Goal: Contribute content: Add original content to the website for others to see

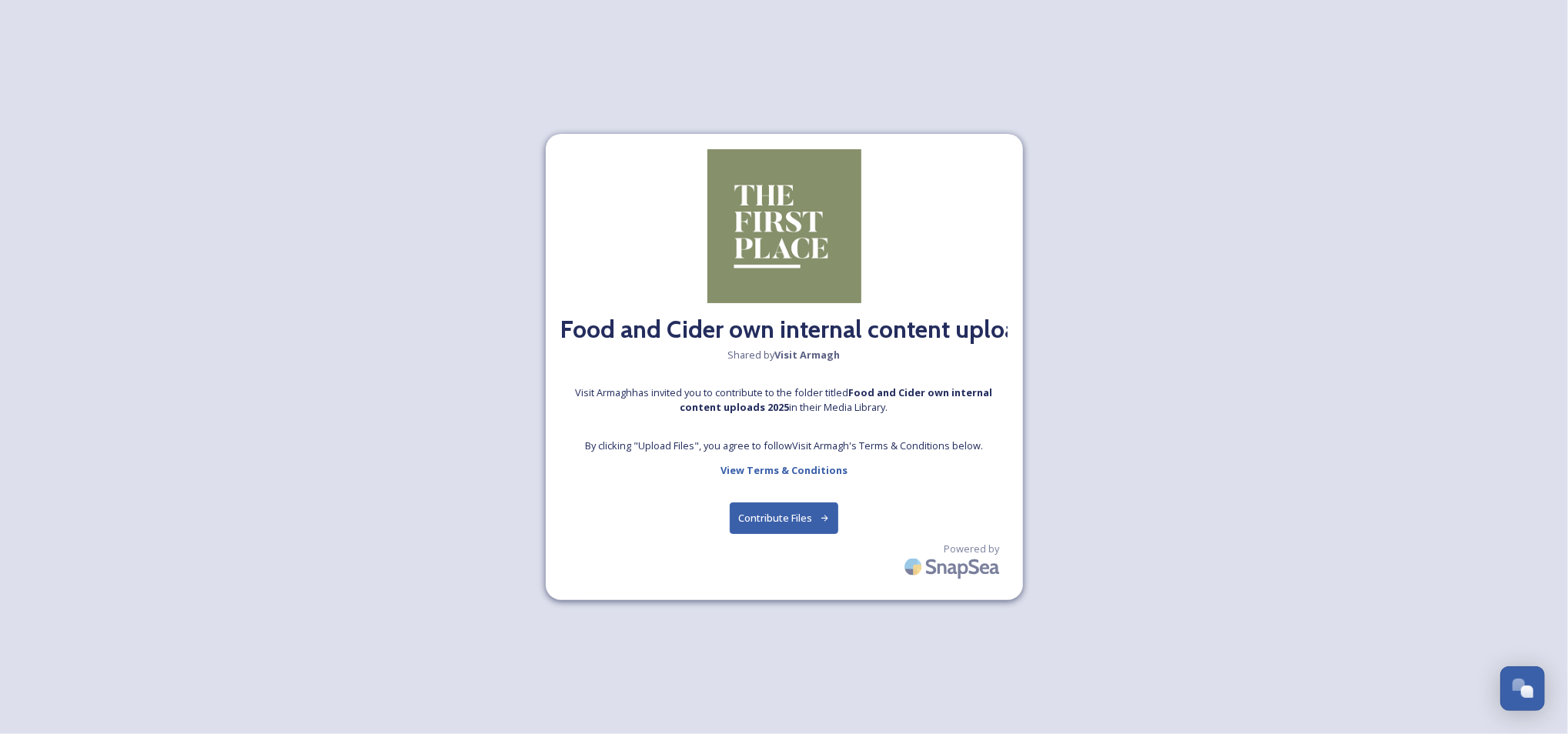
click at [809, 512] on button "Contribute Files" at bounding box center [783, 518] width 108 height 32
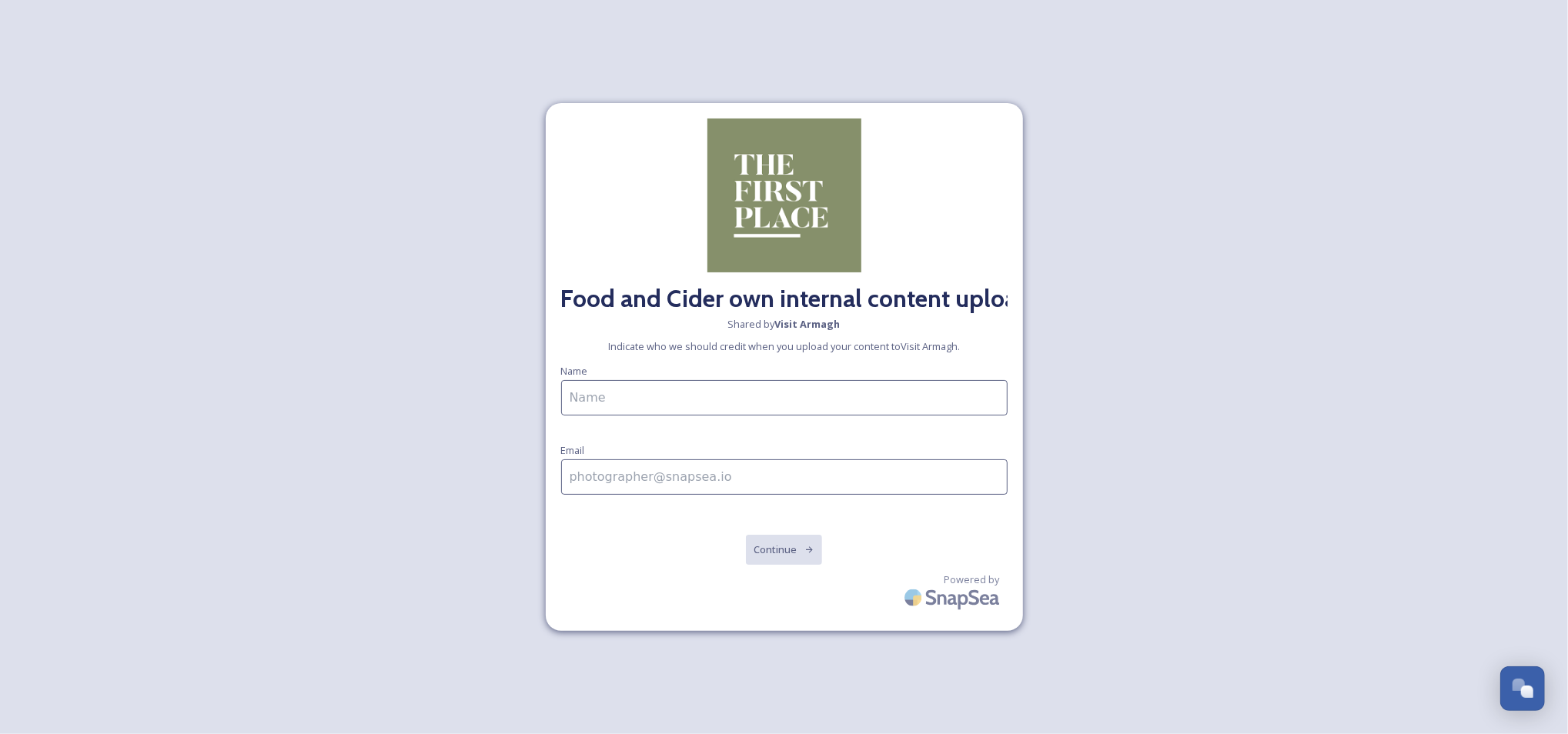
click at [682, 403] on input at bounding box center [784, 398] width 446 height 36
type input "emma.mcquaid@armaghbanbridgecraigavon.gov.uk"
drag, startPoint x: 910, startPoint y: 386, endPoint x: 559, endPoint y: 390, distance: 351.0
click at [559, 390] on div "Food and Cider own internal content uploads 2025 Shared by Visit Armagh Indicat…" at bounding box center [784, 367] width 477 height 528
click at [600, 483] on input at bounding box center [784, 478] width 446 height 36
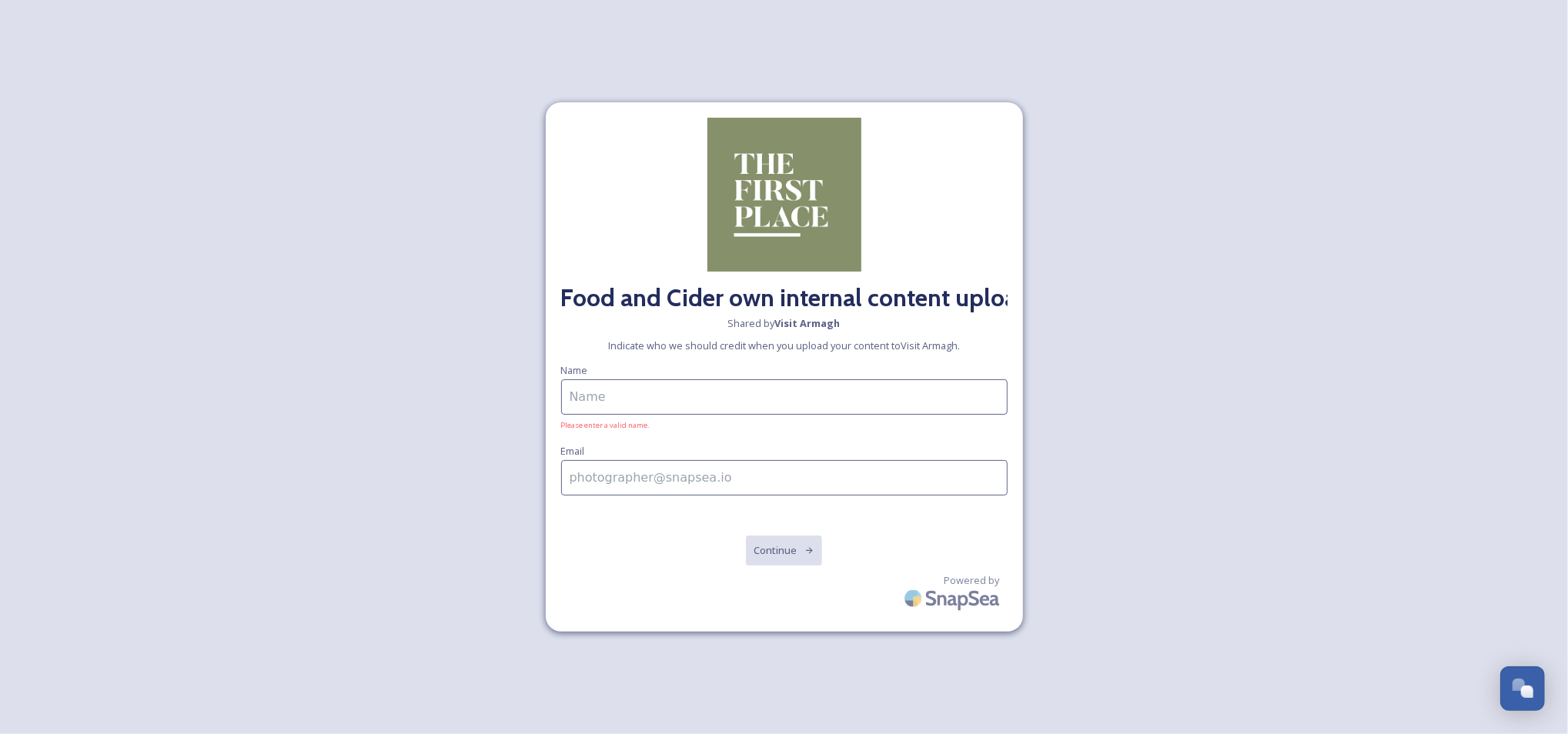
paste input "emma.mcquaid@armaghbanbridgecraigavon.gov.uk"
type input "emma.mcquaid@armaghbanbridgecraigavon.gov.uk"
click at [607, 392] on input at bounding box center [784, 397] width 446 height 36
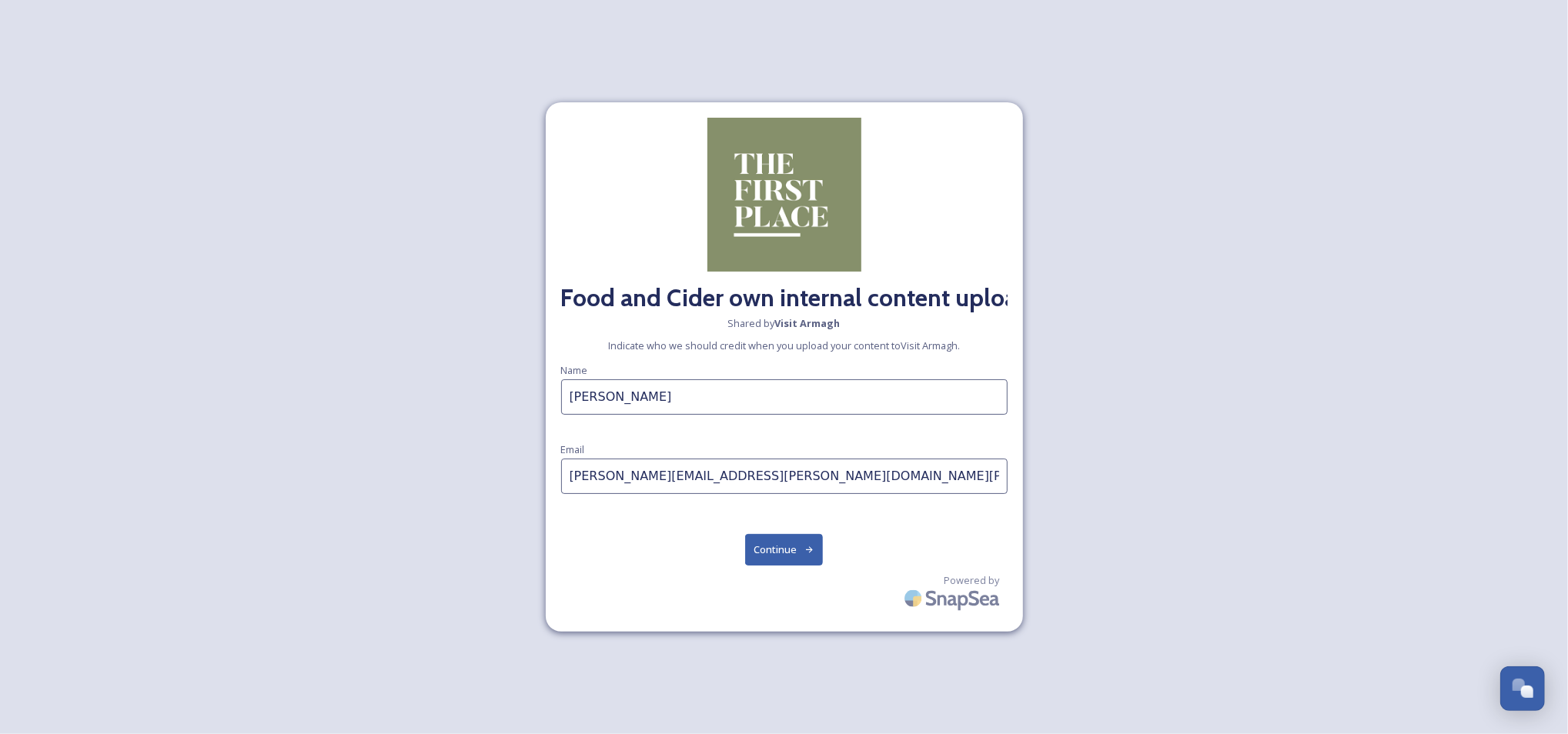
type input "[PERSON_NAME]"
click at [769, 547] on button "Continue" at bounding box center [784, 549] width 78 height 32
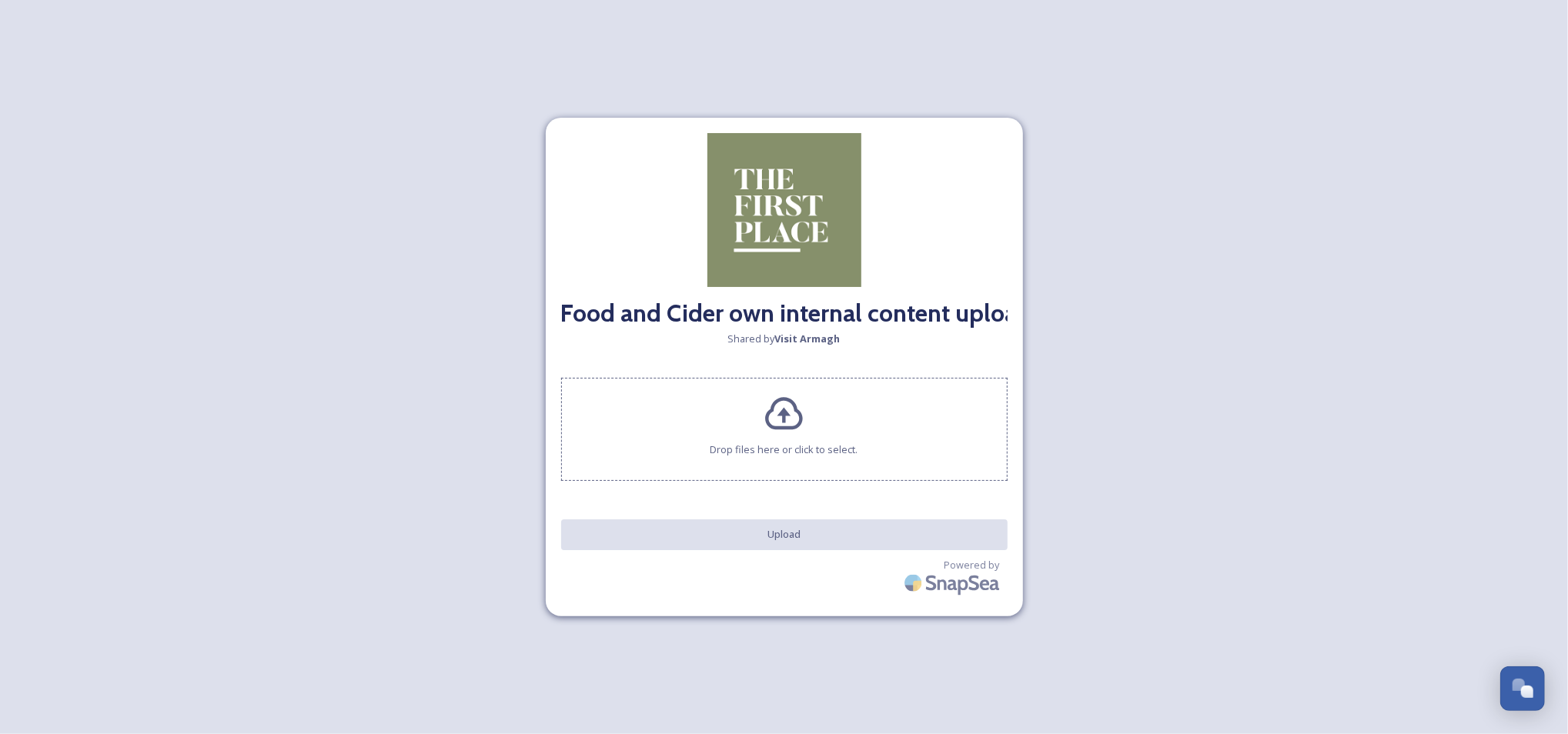
click at [793, 419] on icon at bounding box center [784, 415] width 41 height 41
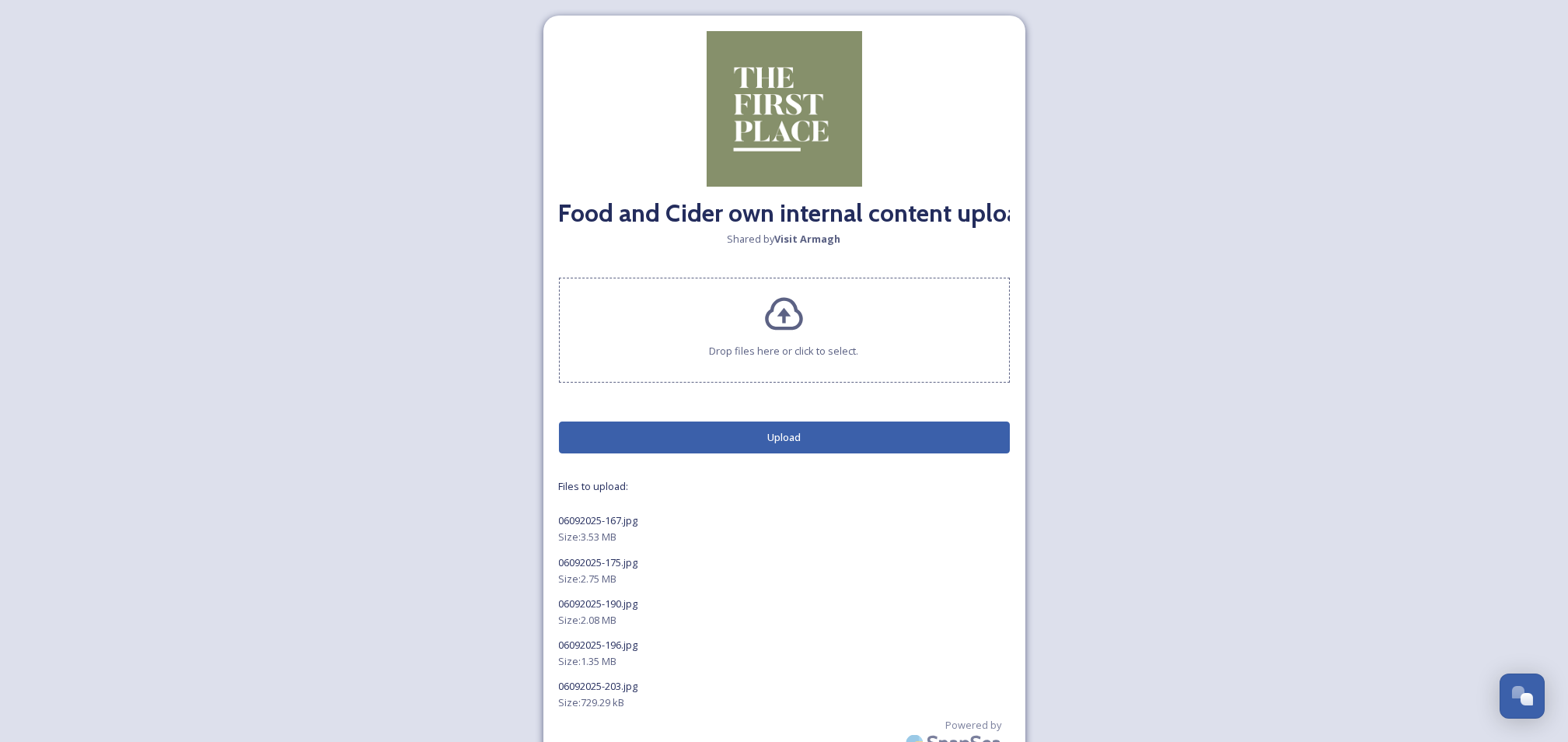
click at [780, 443] on button "Upload" at bounding box center [784, 437] width 451 height 32
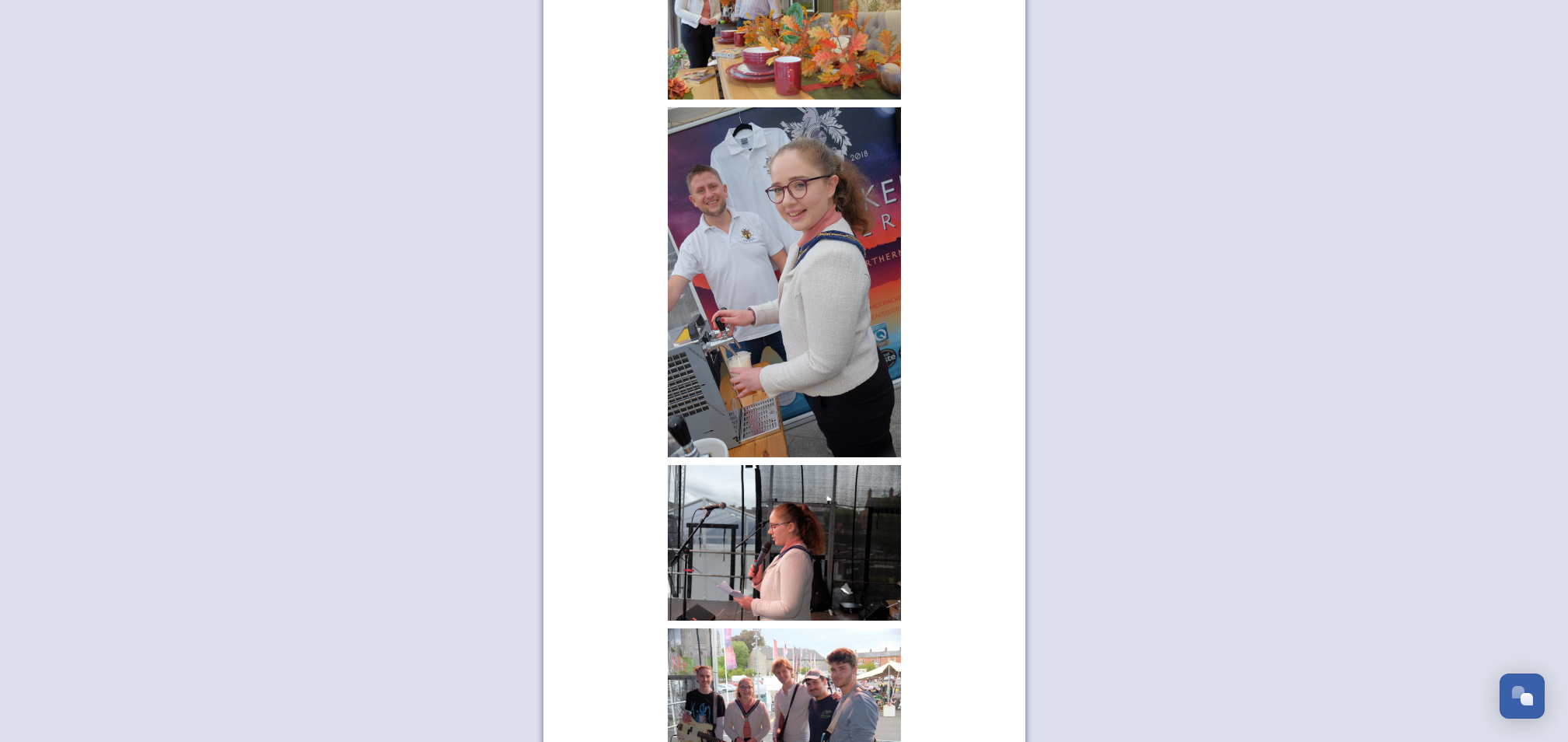
scroll to position [793, 0]
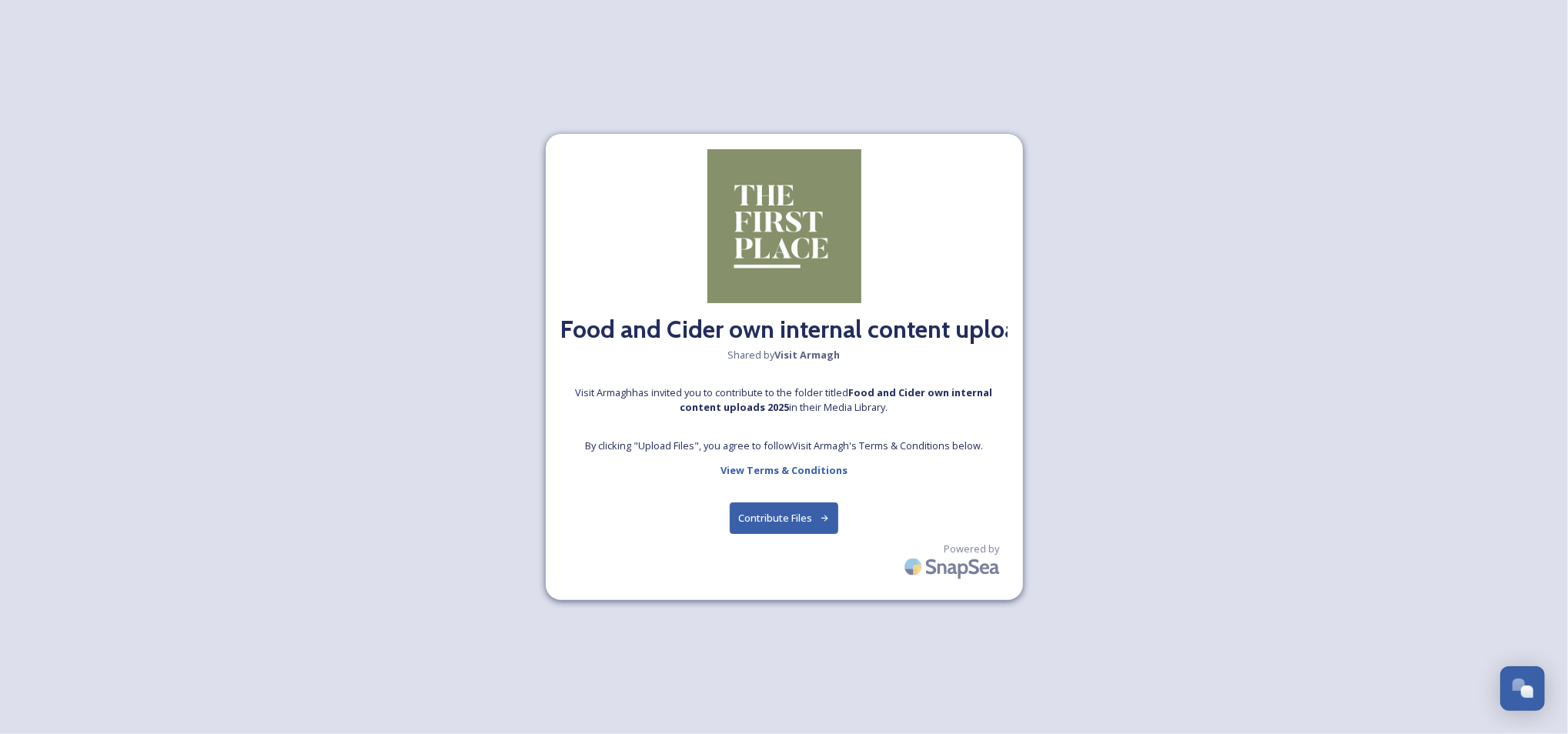
drag, startPoint x: 453, startPoint y: 2, endPoint x: 413, endPoint y: 89, distance: 95.8
drag, startPoint x: 413, startPoint y: 89, endPoint x: 454, endPoint y: 137, distance: 63.1
click at [454, 137] on div "Food and Cider own internal content uploads 2025 Shared by Visit Armagh Visit A…" at bounding box center [784, 367] width 1568 height 734
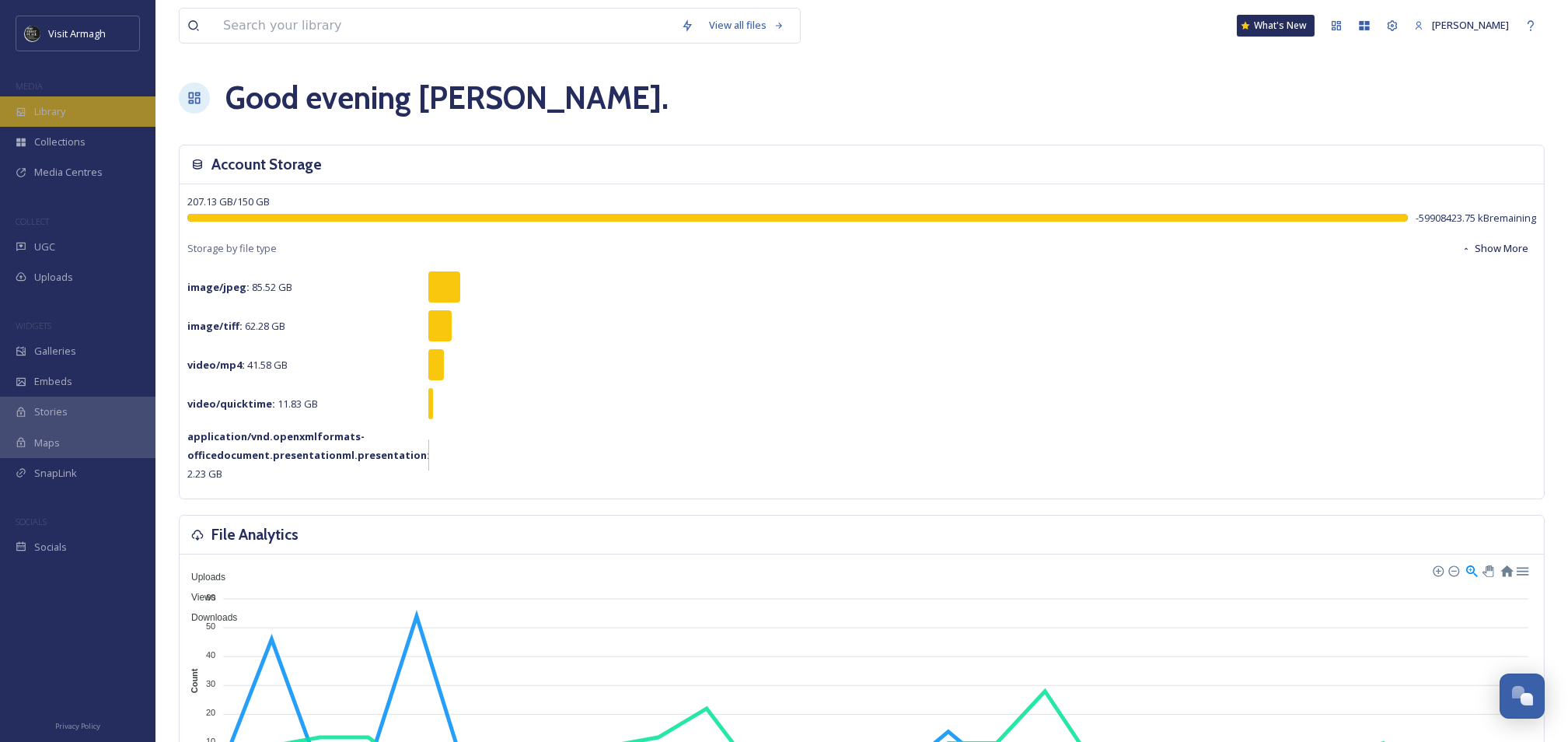
click at [71, 105] on div "Library" at bounding box center [77, 111] width 155 height 30
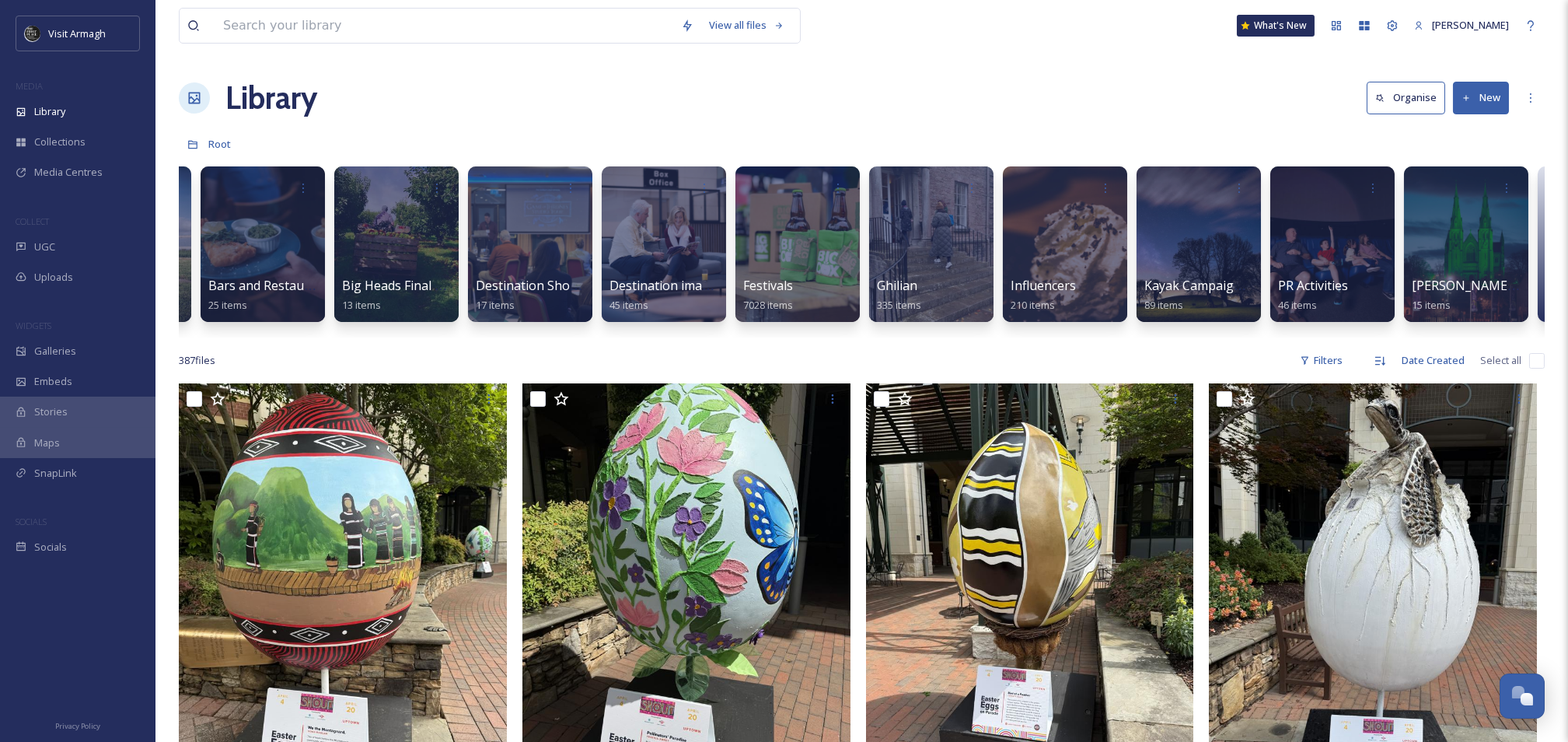
scroll to position [0, 421]
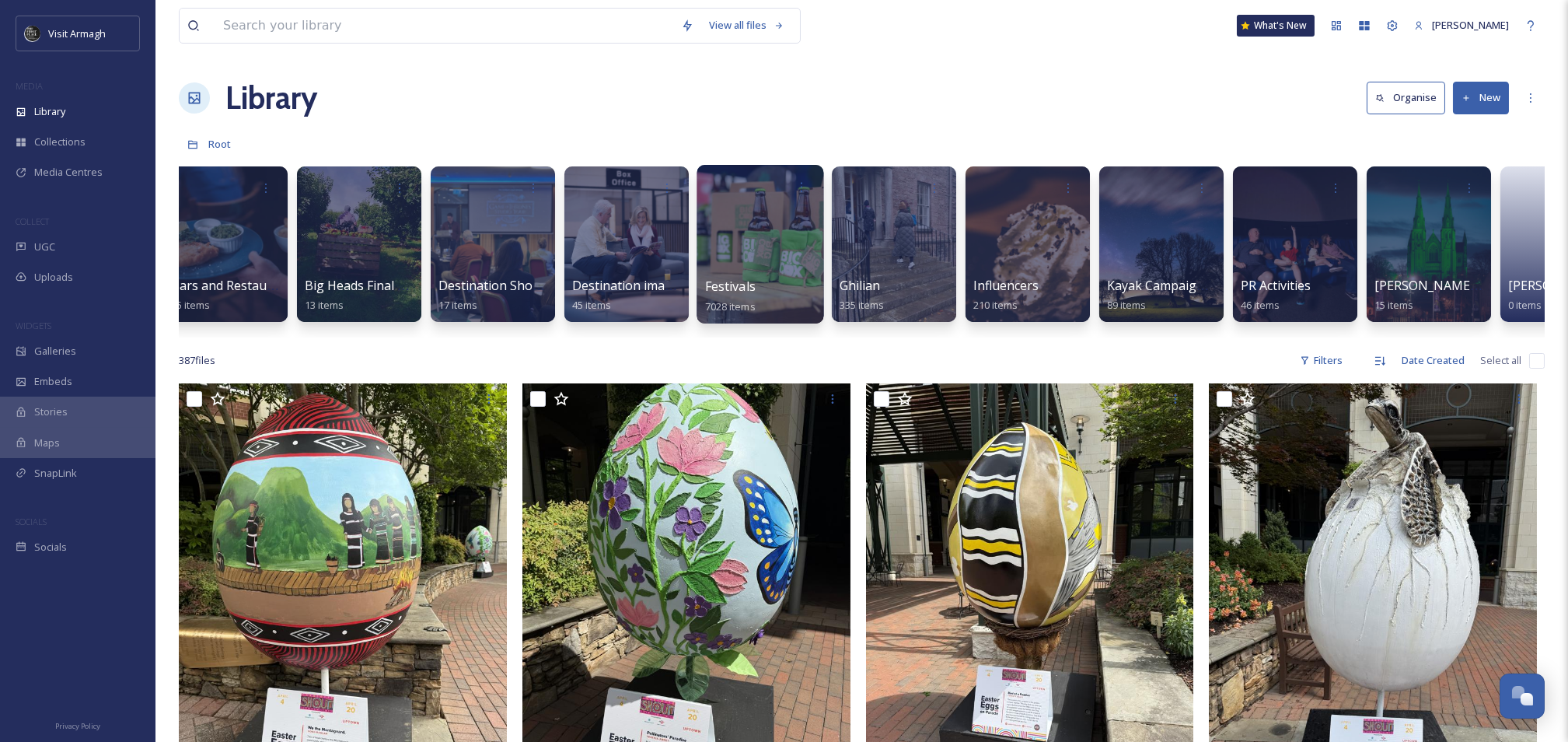
click at [761, 251] on div at bounding box center [760, 244] width 126 height 159
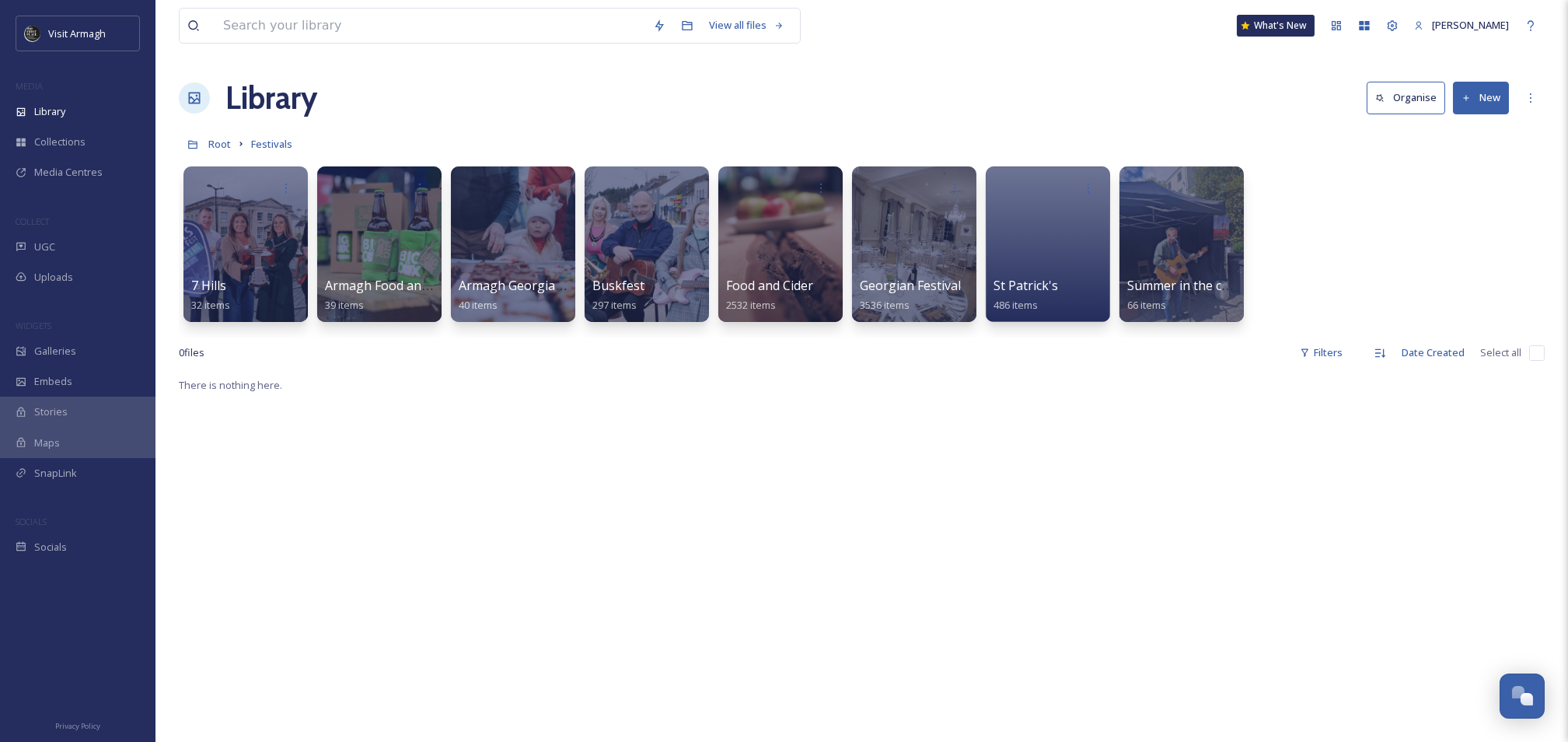
click at [761, 251] on div at bounding box center [780, 244] width 124 height 155
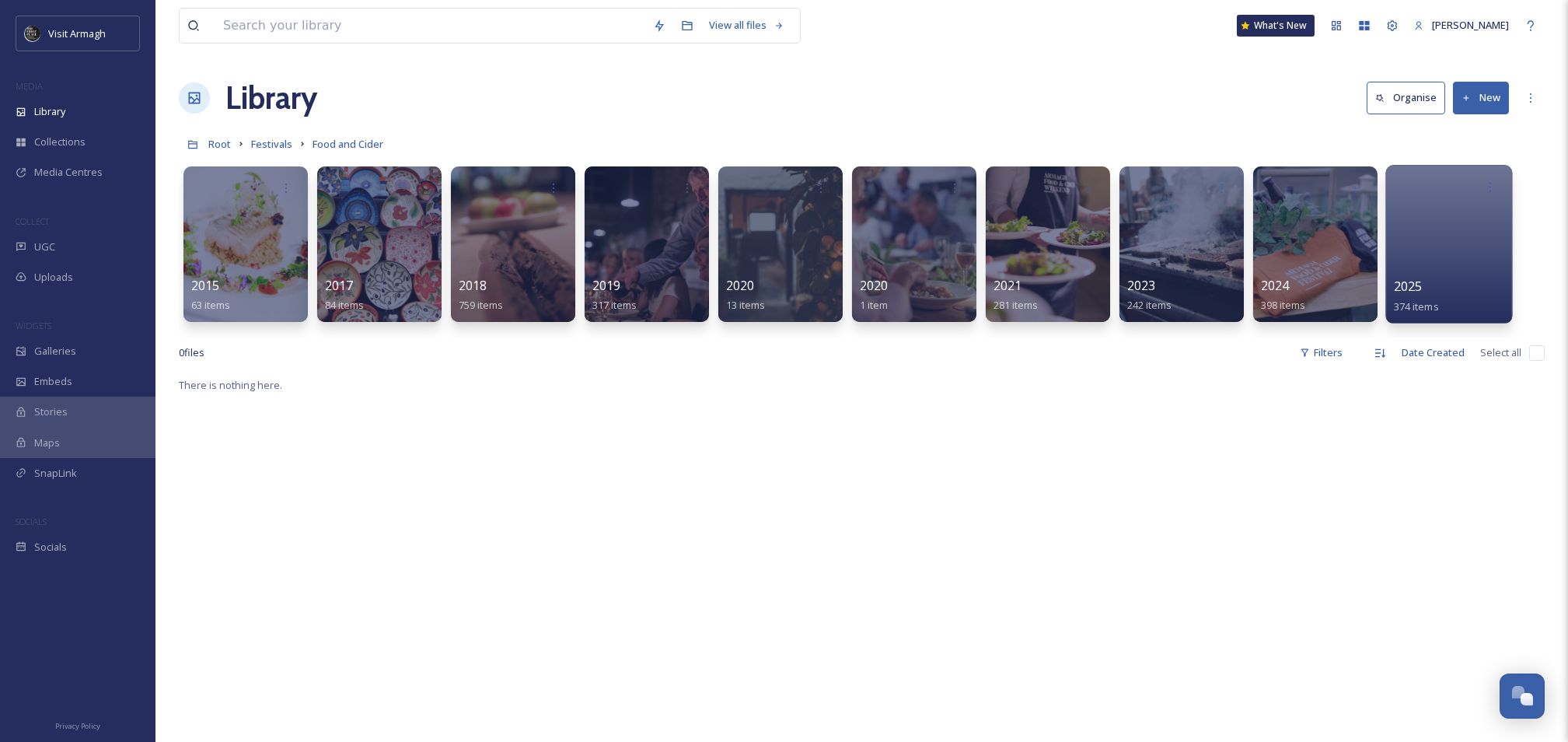
click at [1432, 249] on div at bounding box center [1449, 244] width 126 height 159
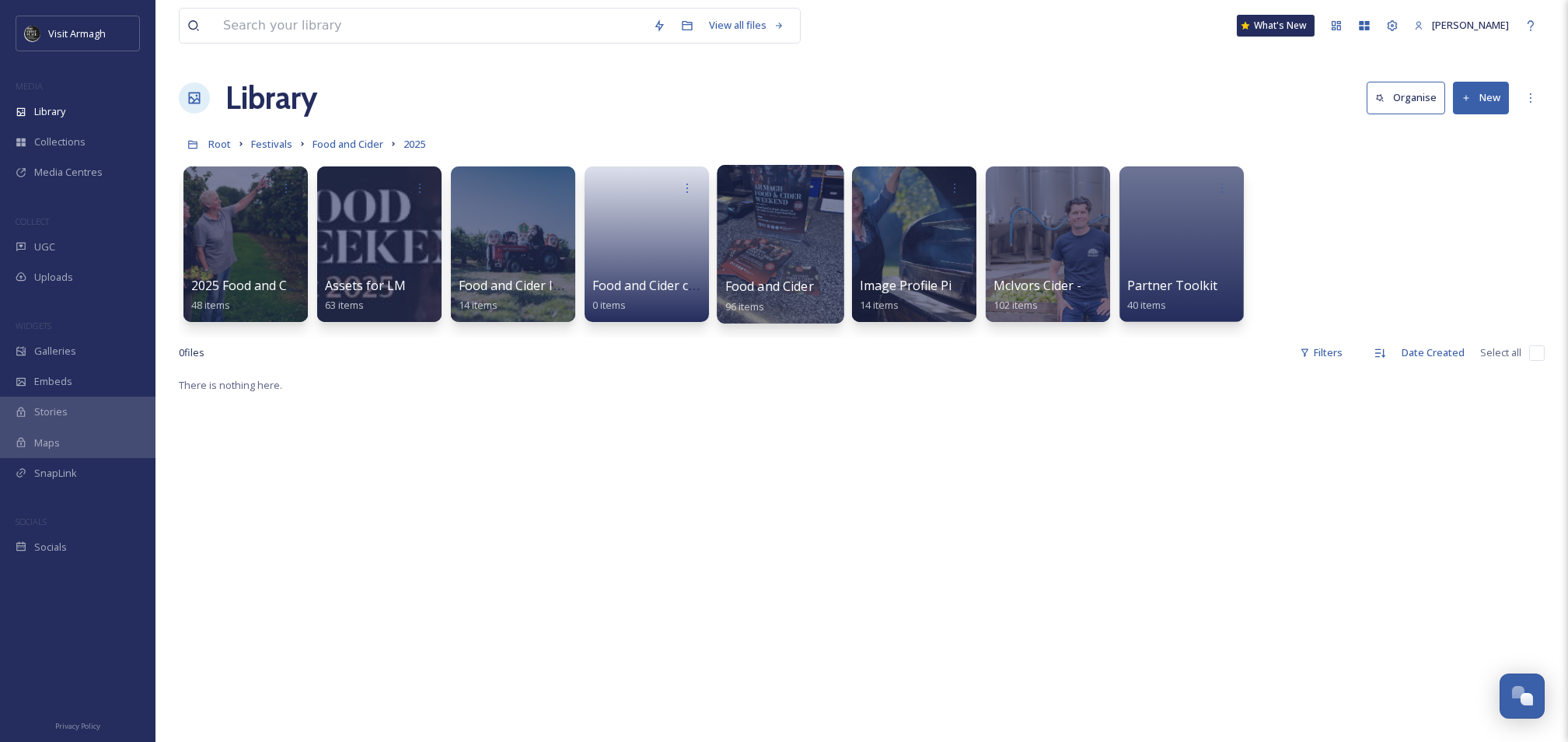
click at [748, 247] on div at bounding box center [780, 244] width 126 height 159
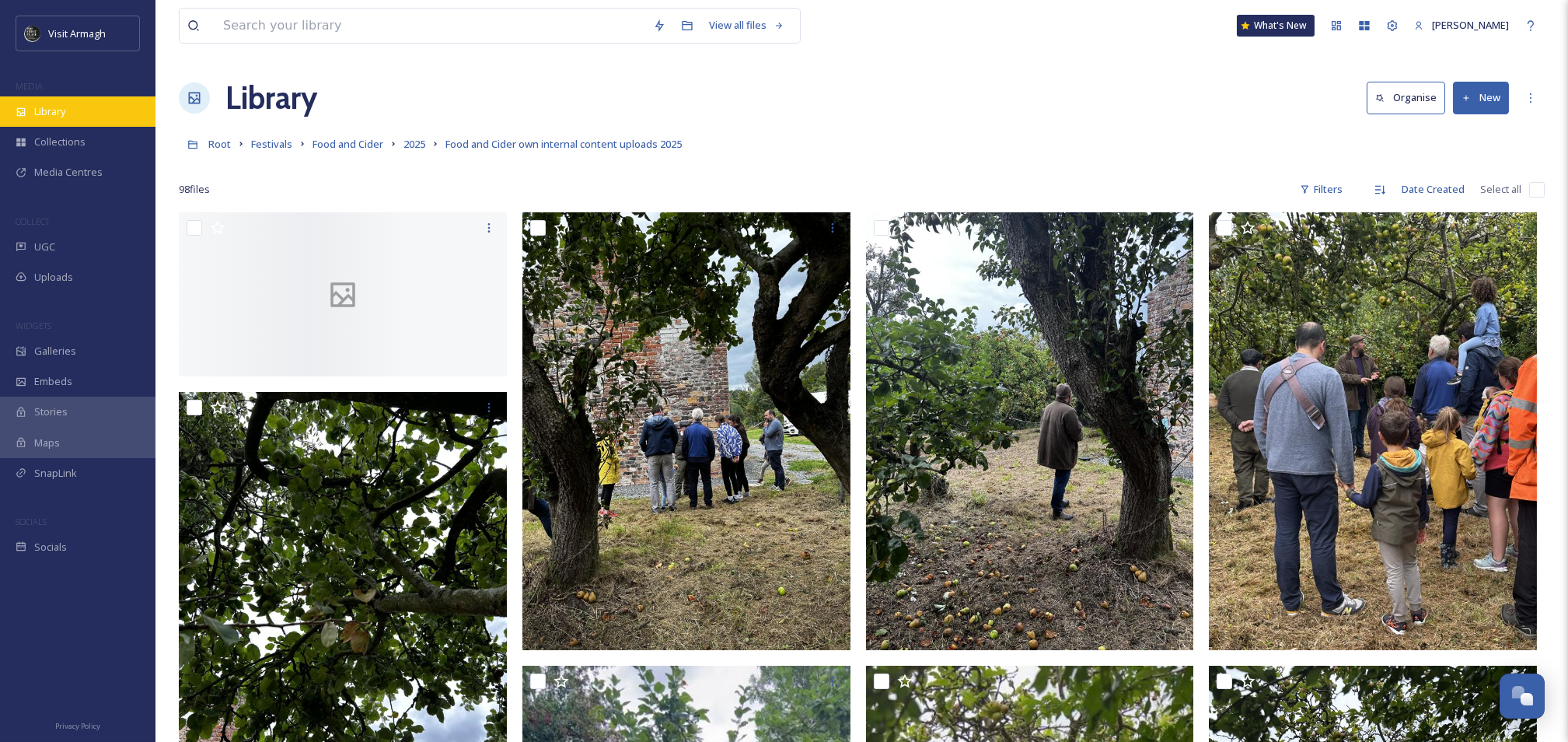
click at [63, 117] on span "Library" at bounding box center [50, 112] width 31 height 15
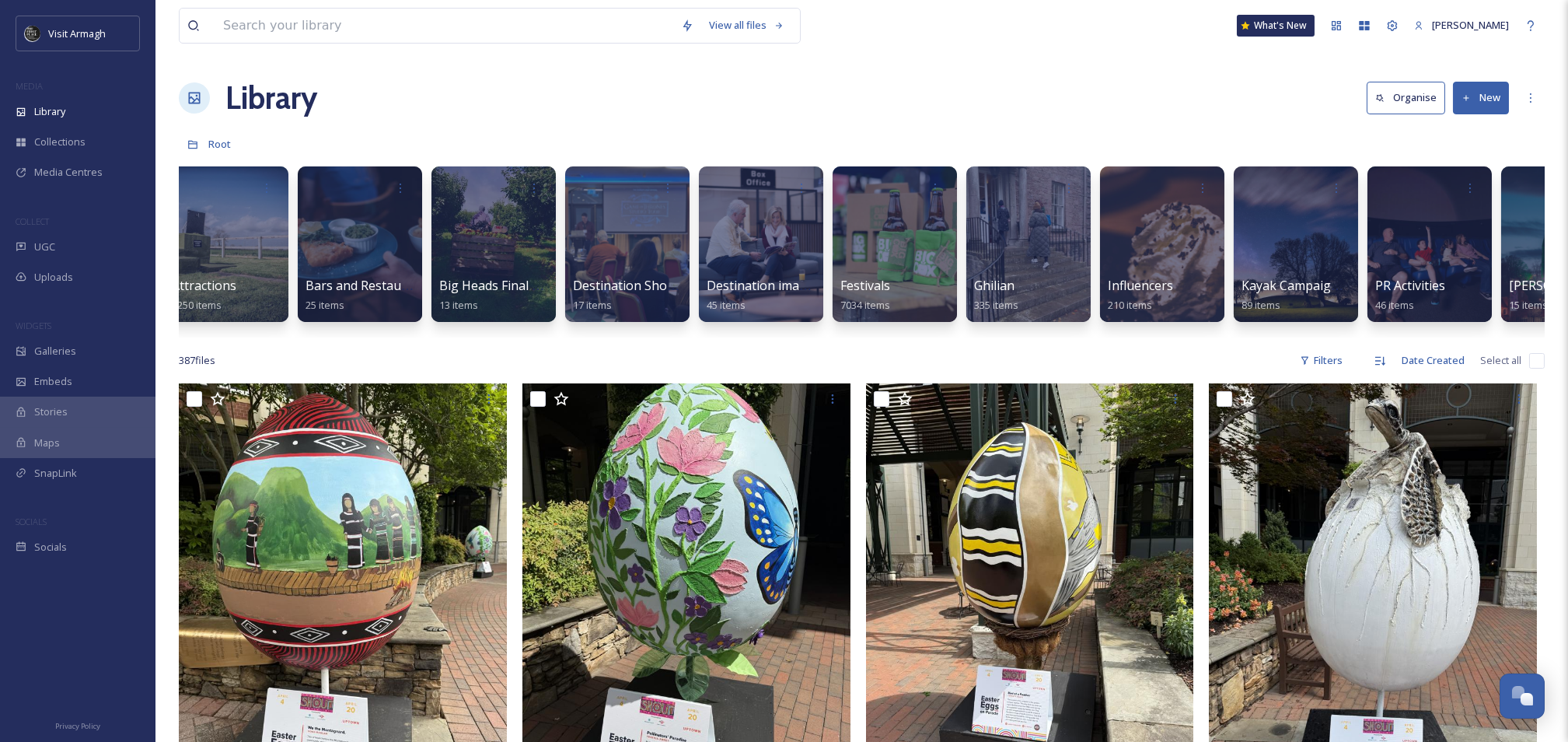
scroll to position [0, 307]
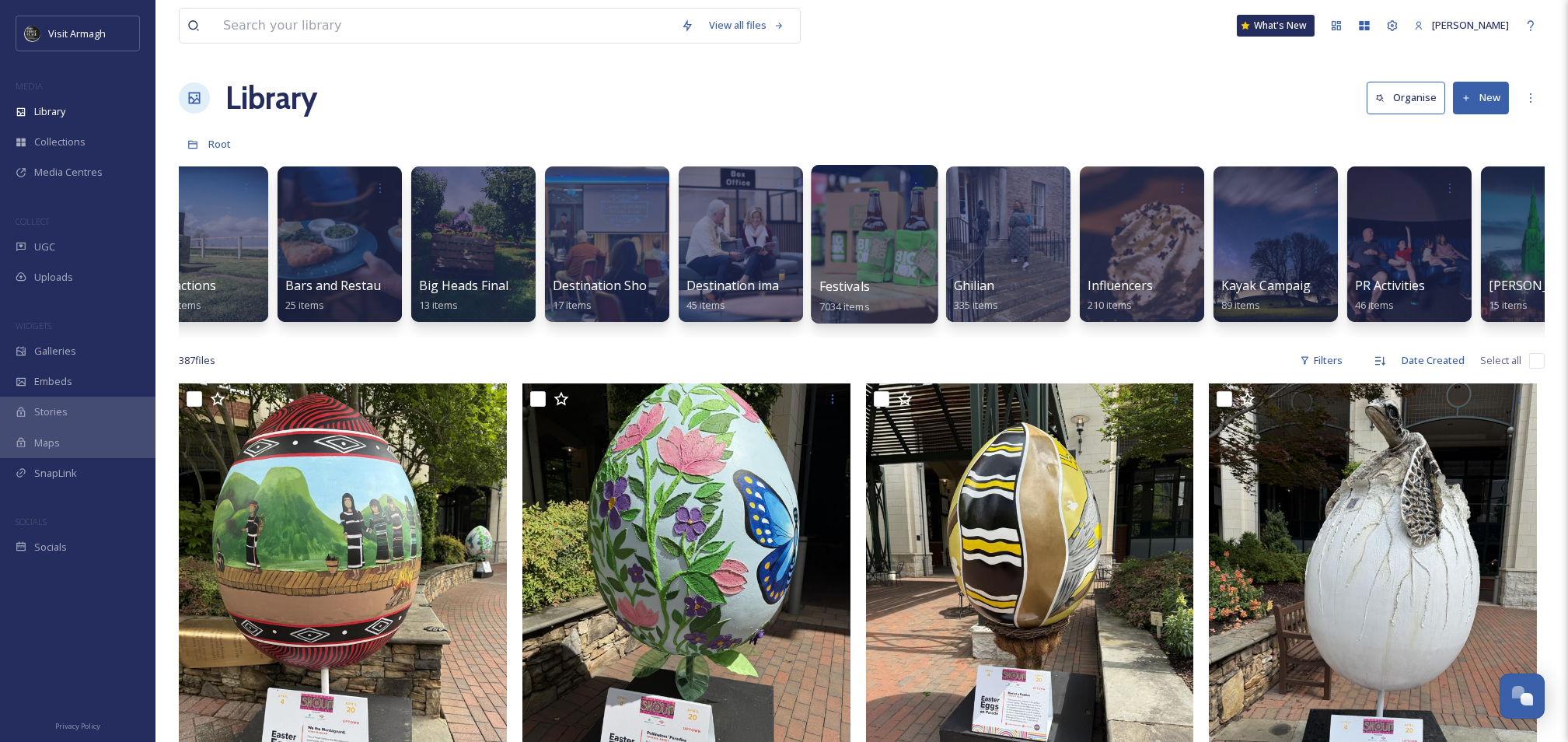
click at [862, 254] on div at bounding box center [874, 244] width 126 height 159
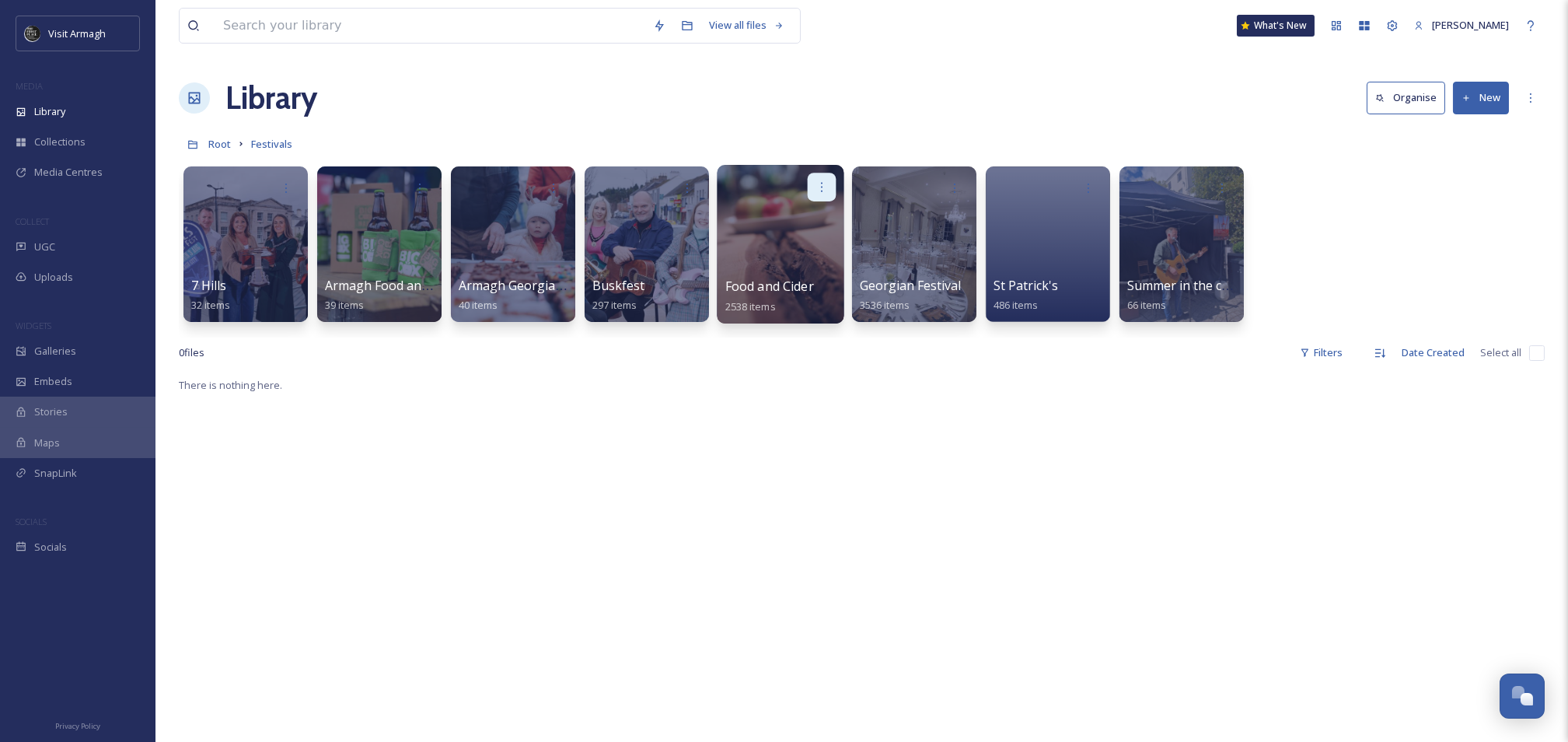
click at [827, 185] on icon at bounding box center [821, 187] width 12 height 12
click at [744, 177] on div "Edit / Share Move to Folder Delete" at bounding box center [780, 187] width 111 height 29
click at [759, 196] on div at bounding box center [780, 187] width 111 height 29
click at [769, 220] on div at bounding box center [780, 244] width 126 height 159
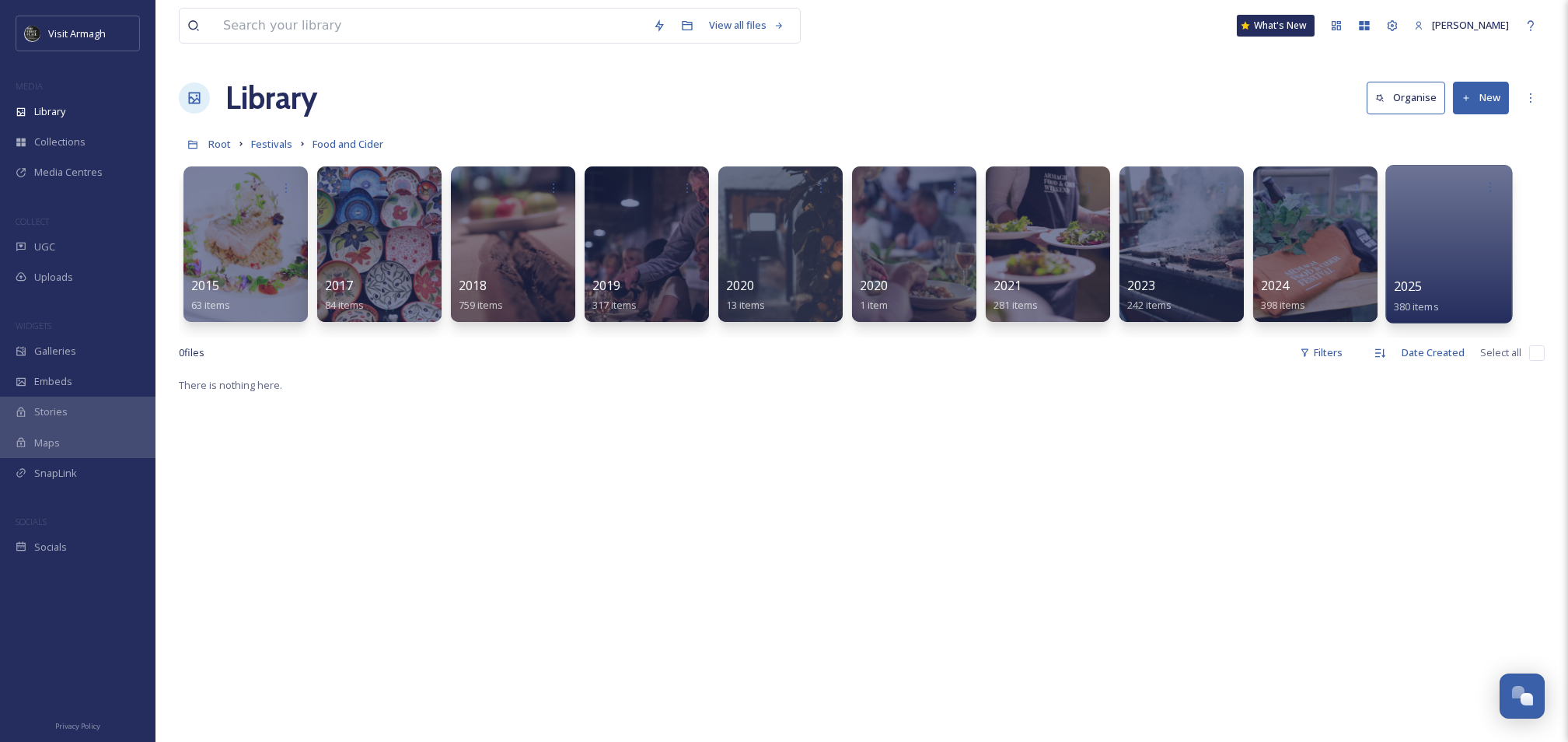
click at [1459, 223] on div at bounding box center [1449, 244] width 126 height 159
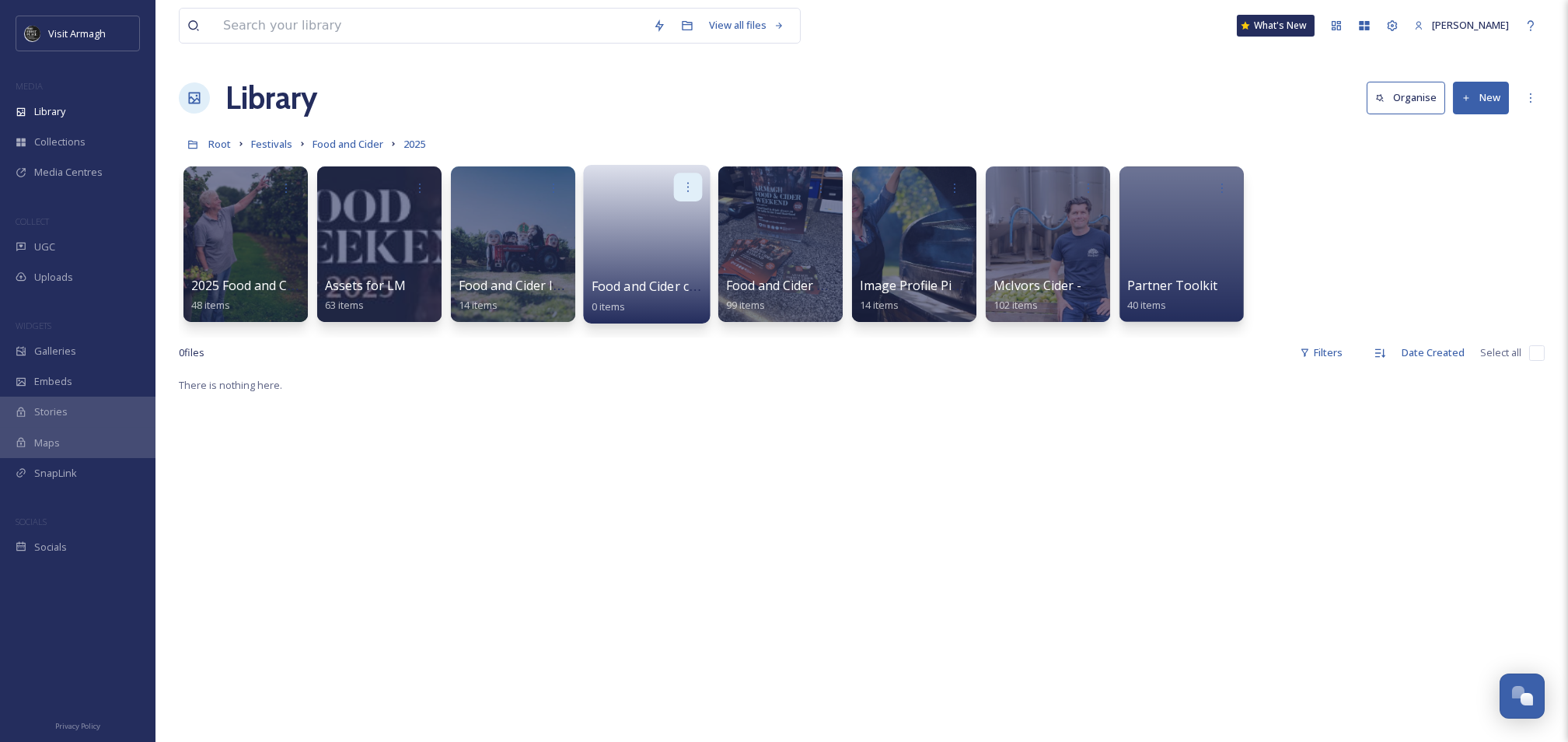
click at [683, 200] on div at bounding box center [688, 187] width 29 height 29
click at [620, 185] on div "Edit / Share Move to Folder Delete" at bounding box center [646, 187] width 111 height 29
click at [620, 185] on div at bounding box center [646, 187] width 111 height 29
click at [1483, 97] on button "New" at bounding box center [1481, 97] width 56 height 32
click at [1460, 185] on div "Folder" at bounding box center [1464, 195] width 88 height 30
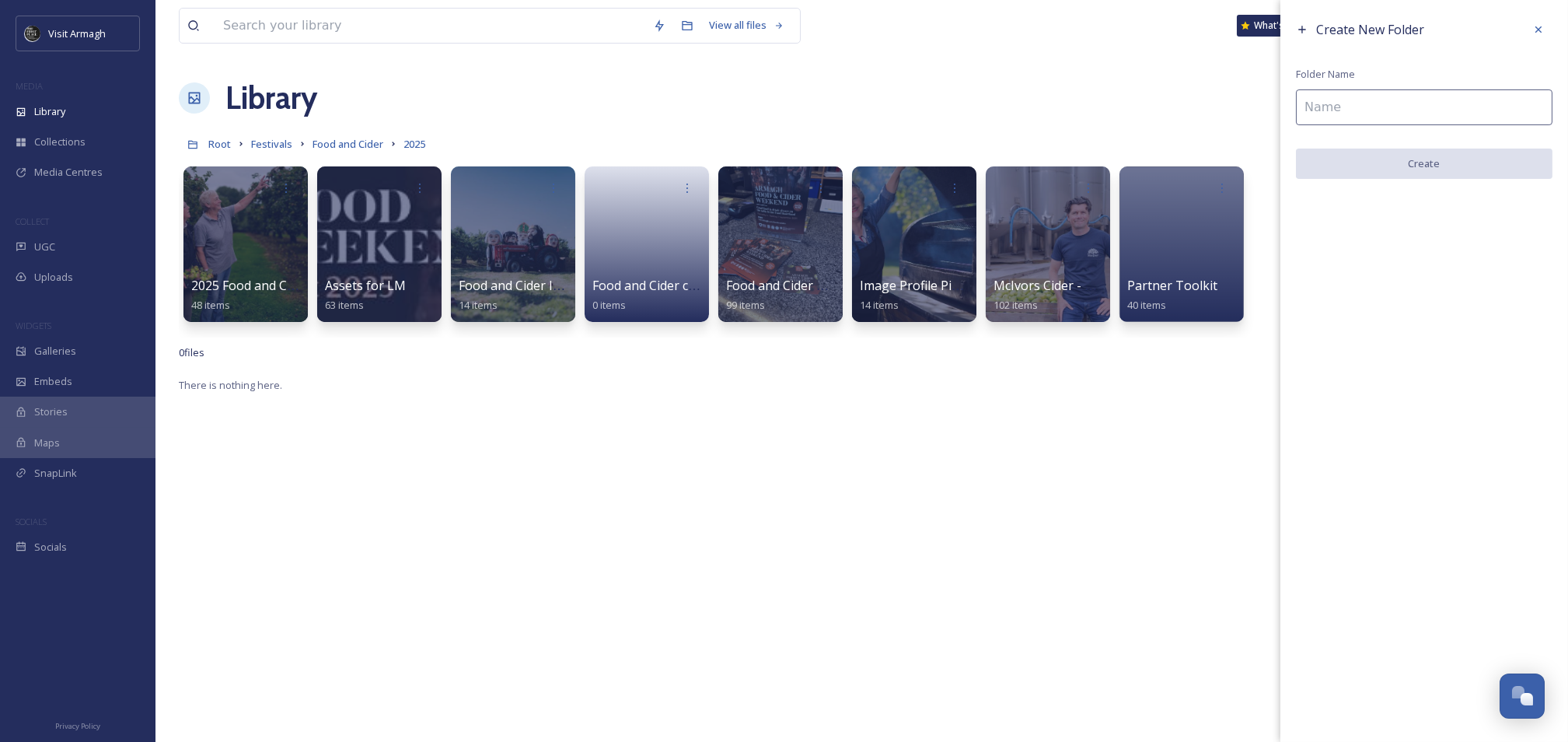
click at [1411, 103] on input at bounding box center [1424, 108] width 256 height 36
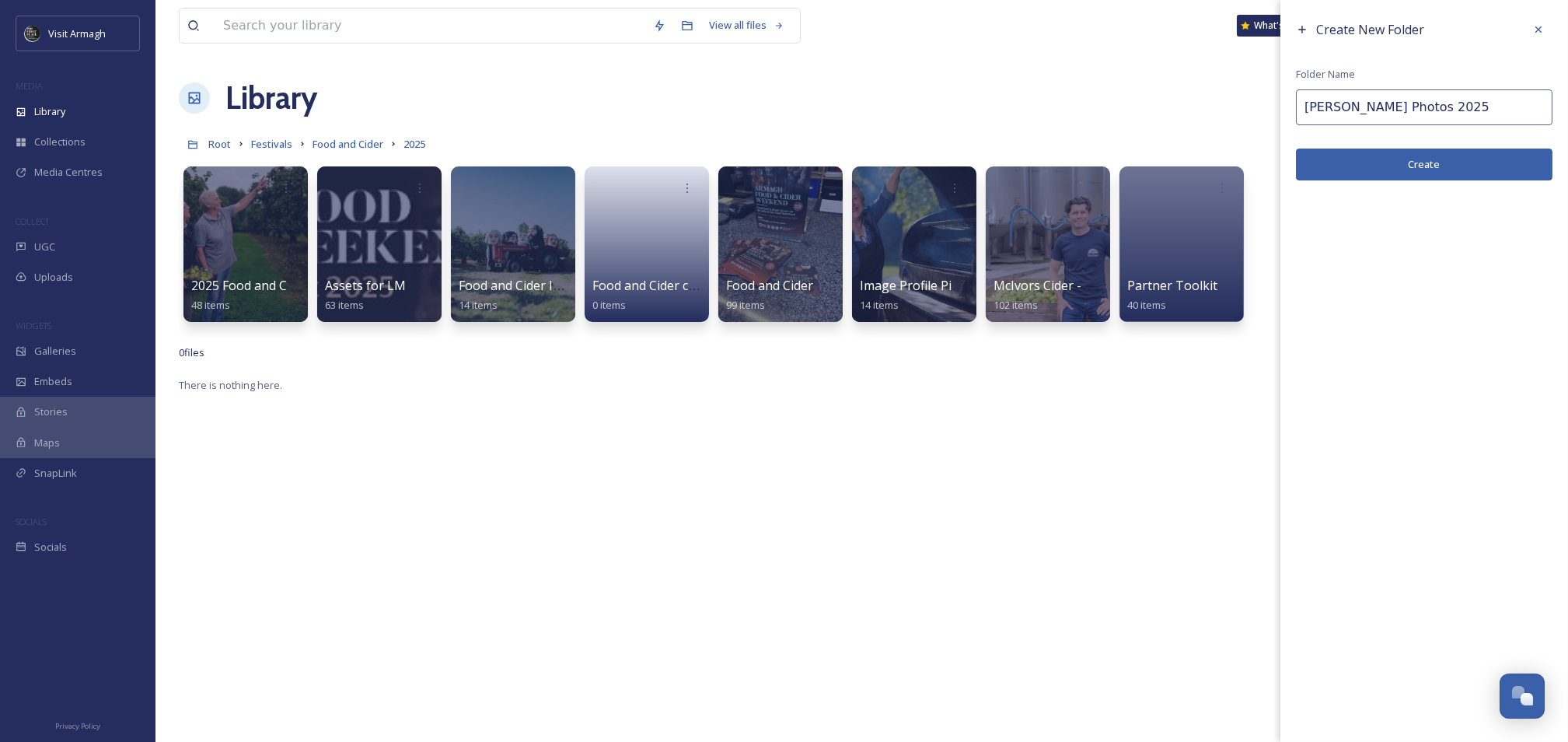
type input "Liam Photos 2025"
click at [1409, 168] on button "Create" at bounding box center [1424, 164] width 256 height 32
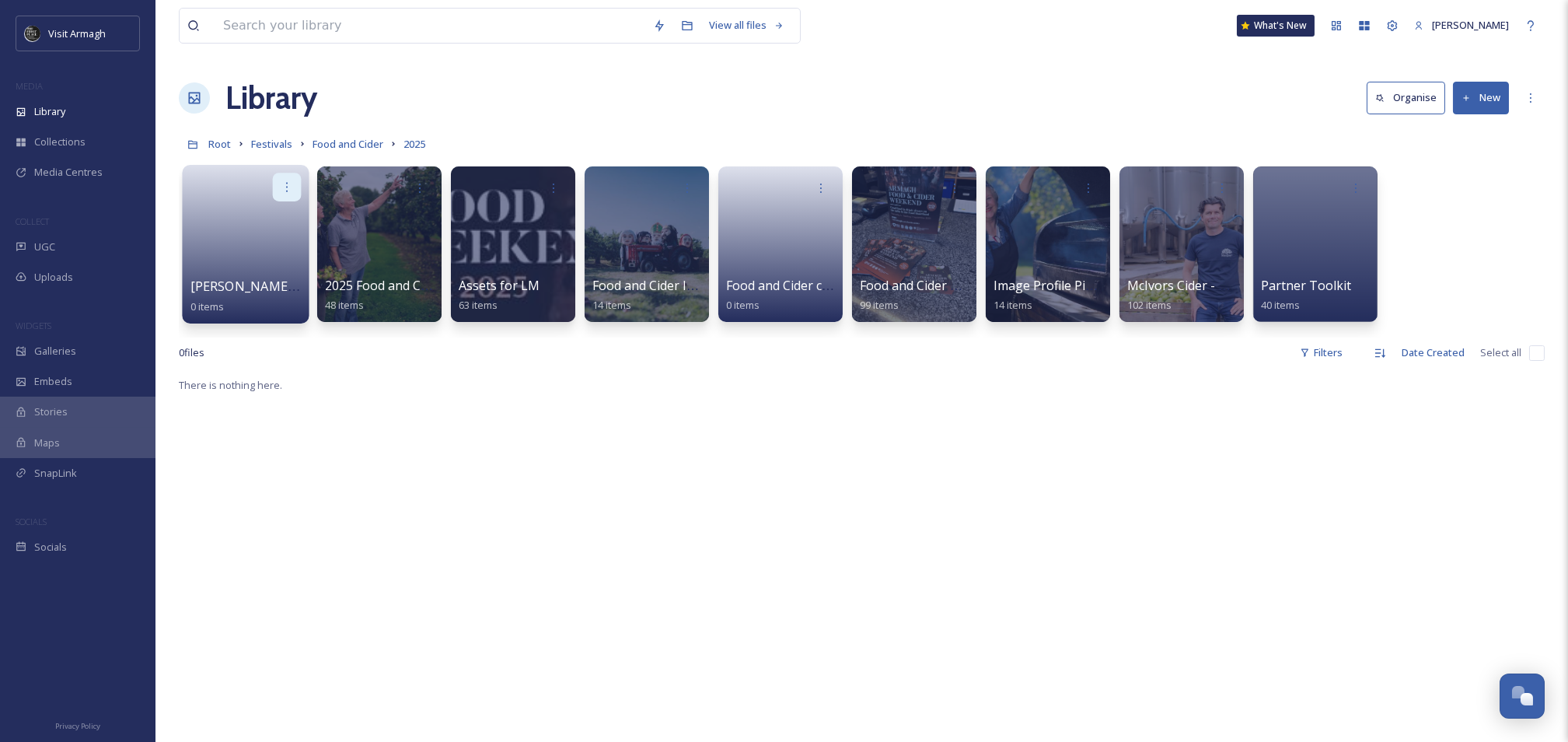
click at [288, 193] on icon at bounding box center [287, 187] width 12 height 12
click at [240, 182] on div "Edit / Share Move to Folder Delete" at bounding box center [246, 187] width 111 height 29
click at [240, 182] on div at bounding box center [246, 187] width 111 height 29
click at [241, 245] on link at bounding box center [246, 239] width 111 height 76
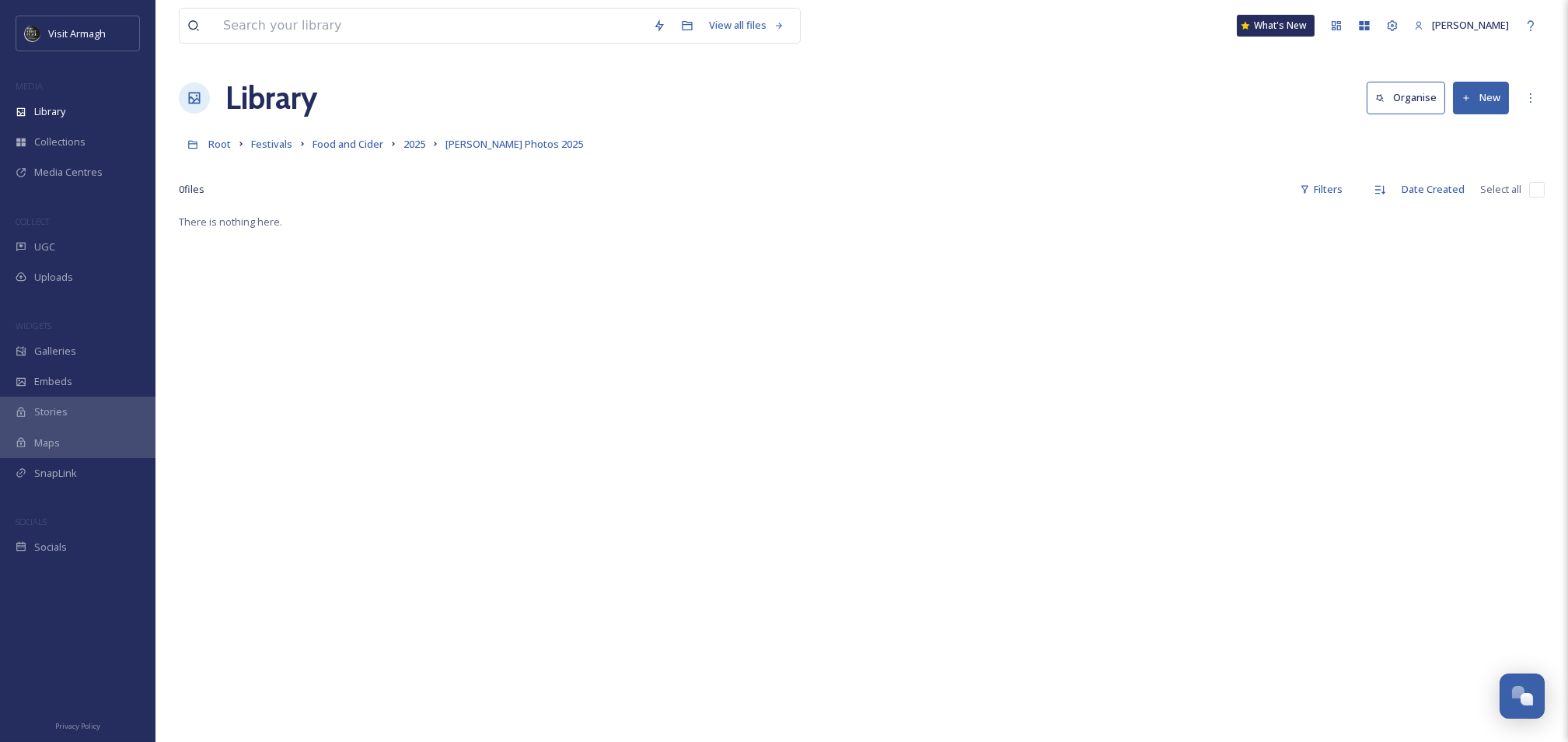
click at [1466, 85] on button "New" at bounding box center [1481, 97] width 56 height 32
click at [1454, 133] on span "File Upload" at bounding box center [1474, 134] width 51 height 15
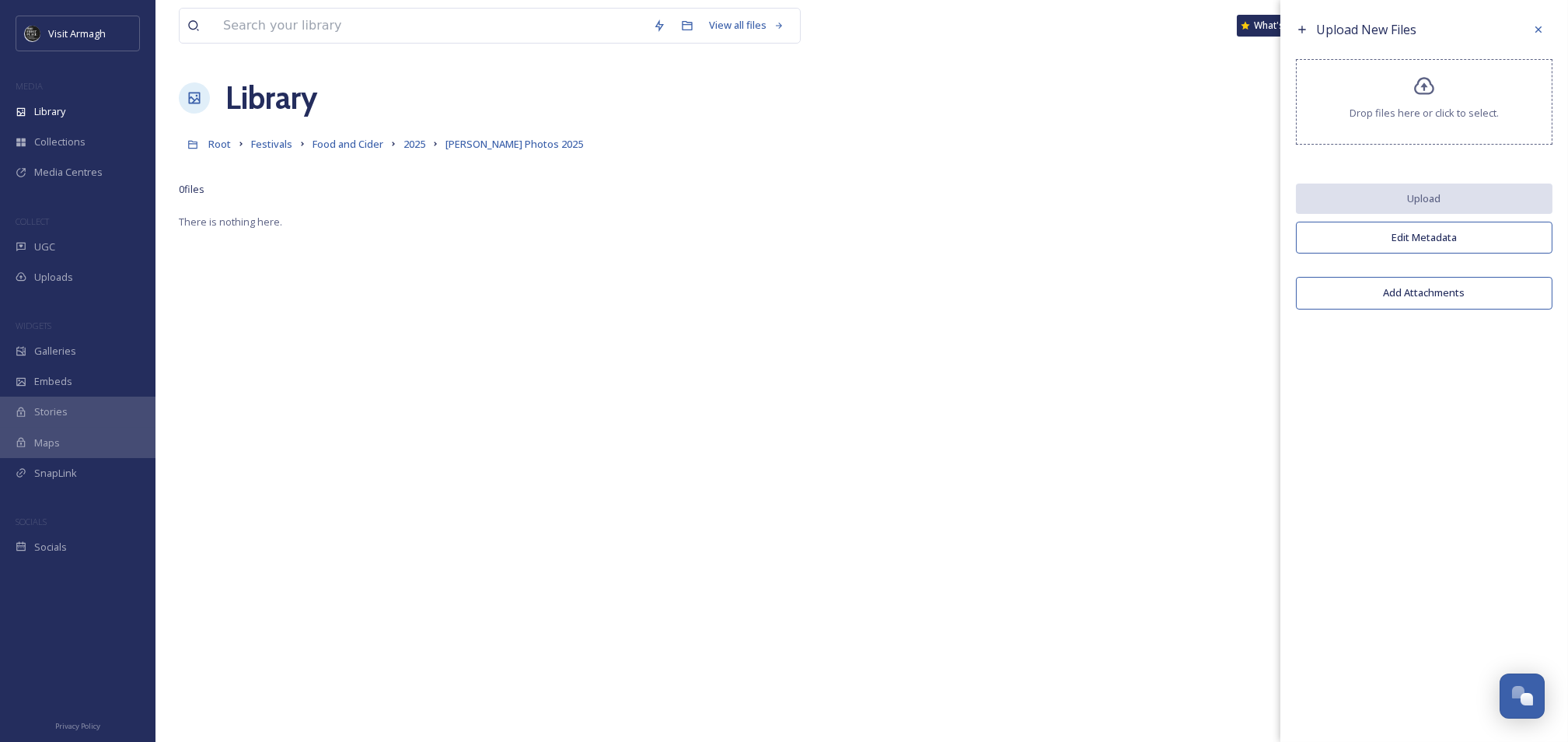
click at [1414, 95] on icon at bounding box center [1424, 86] width 22 height 22
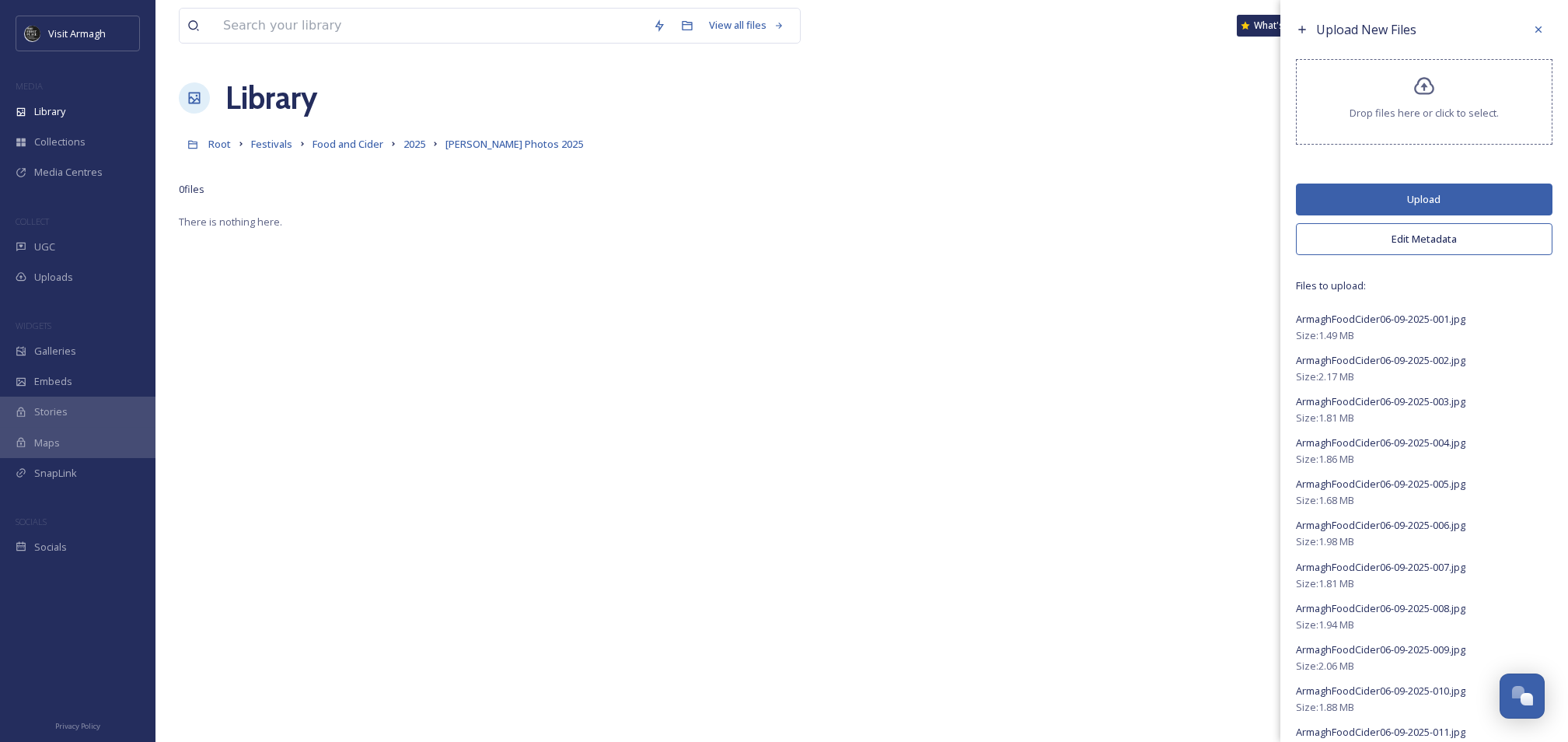
click at [1404, 200] on button "Upload" at bounding box center [1424, 199] width 256 height 32
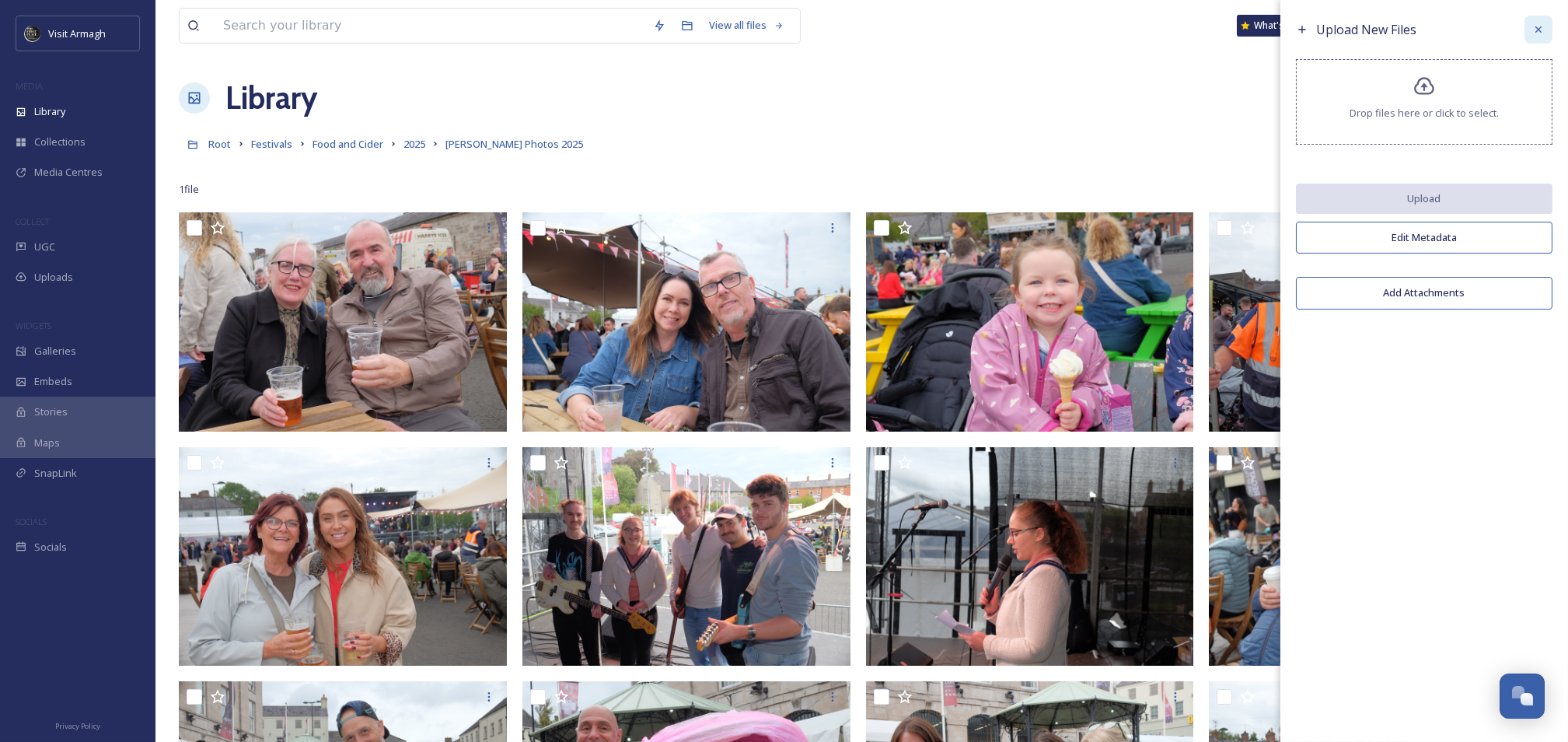
click at [1538, 25] on icon at bounding box center [1538, 29] width 12 height 12
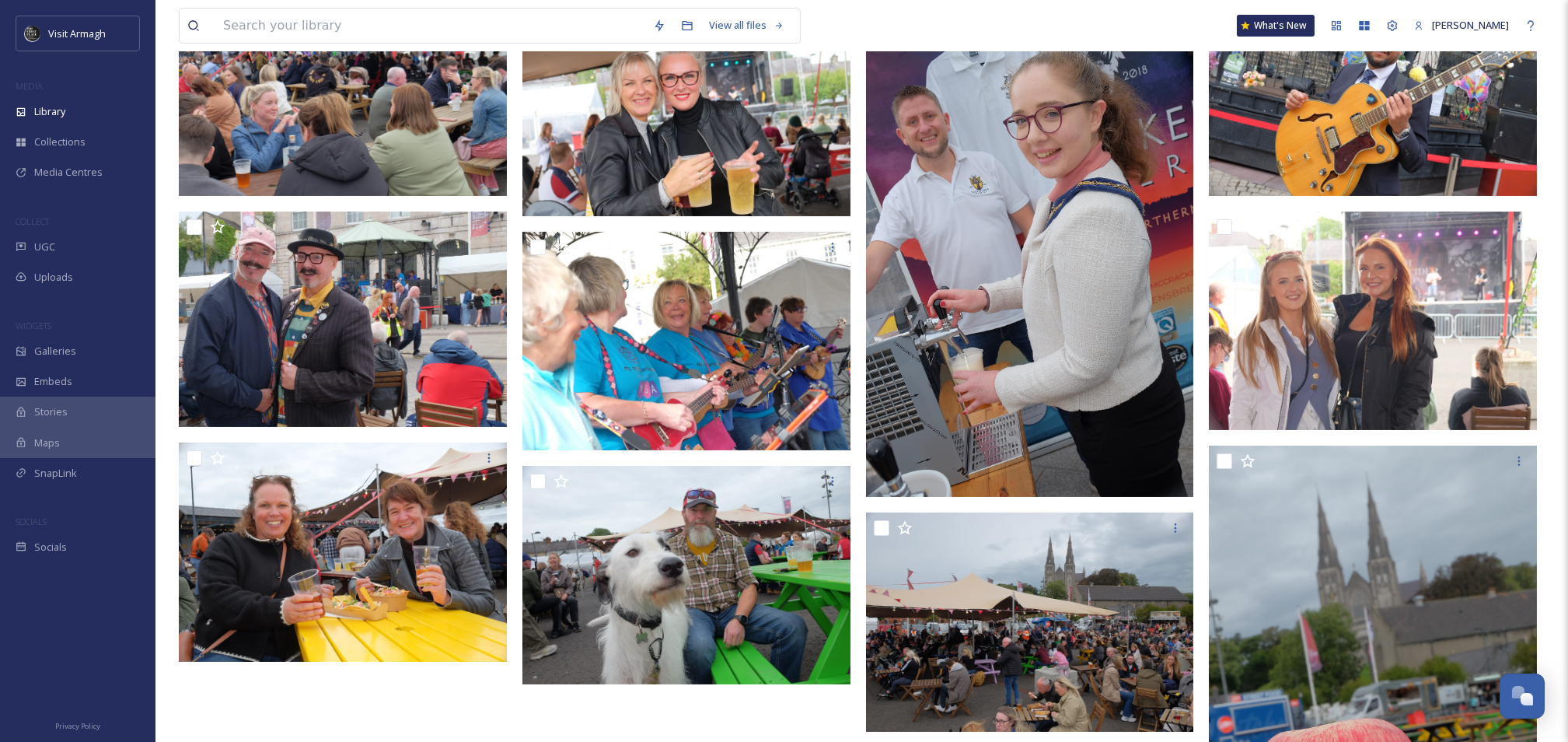
scroll to position [1246, 0]
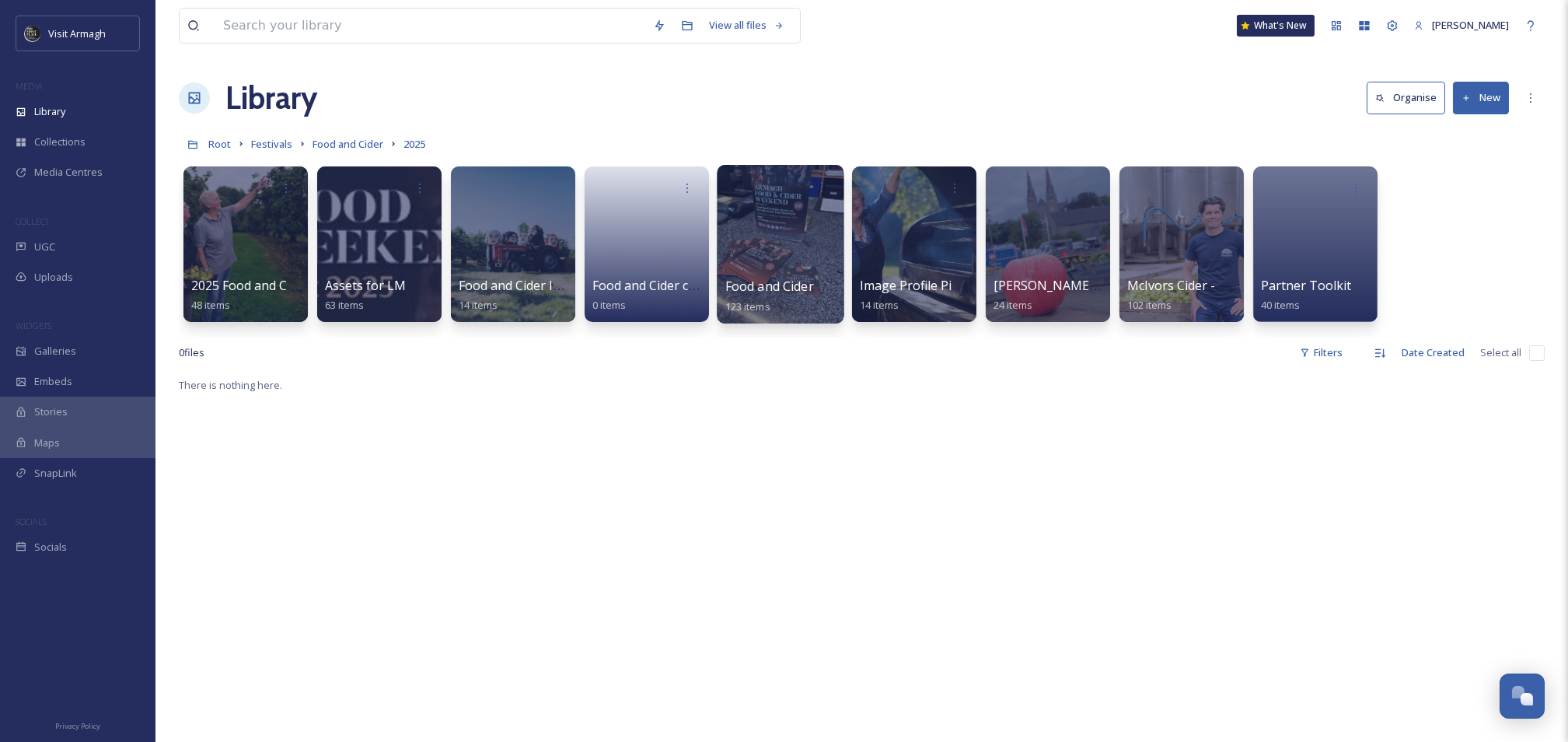
click at [757, 237] on div at bounding box center [780, 244] width 126 height 159
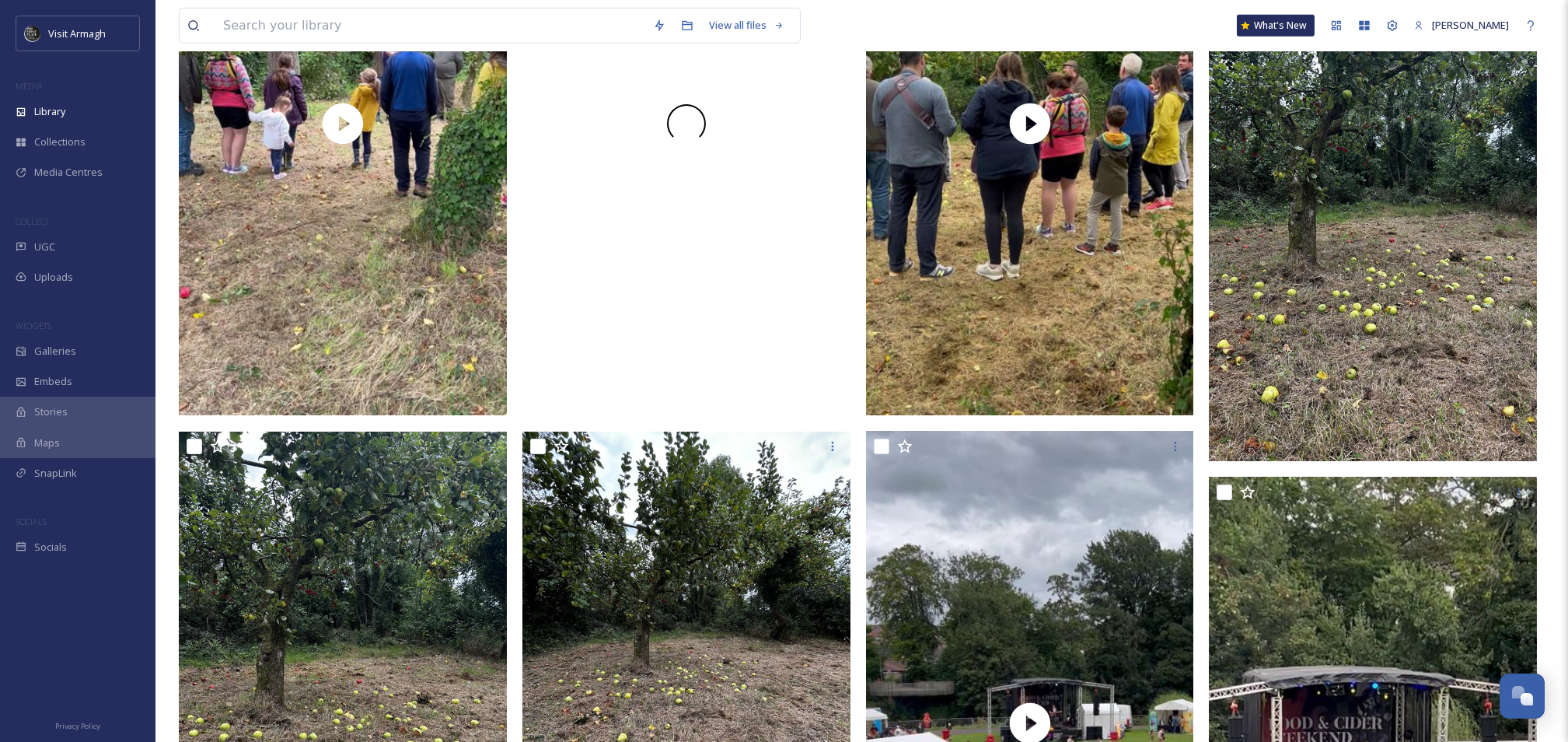
scroll to position [4853, 0]
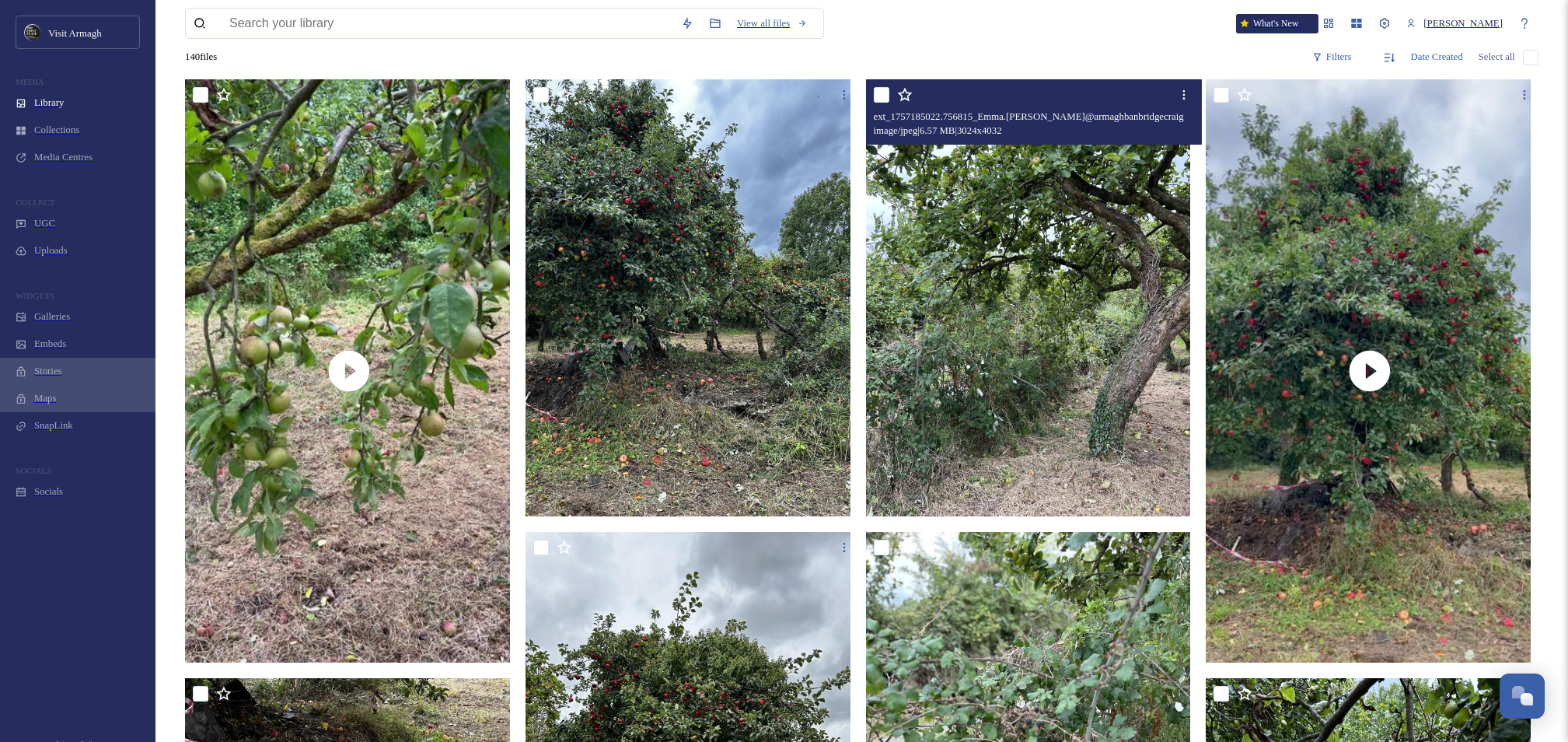
scroll to position [124, 0]
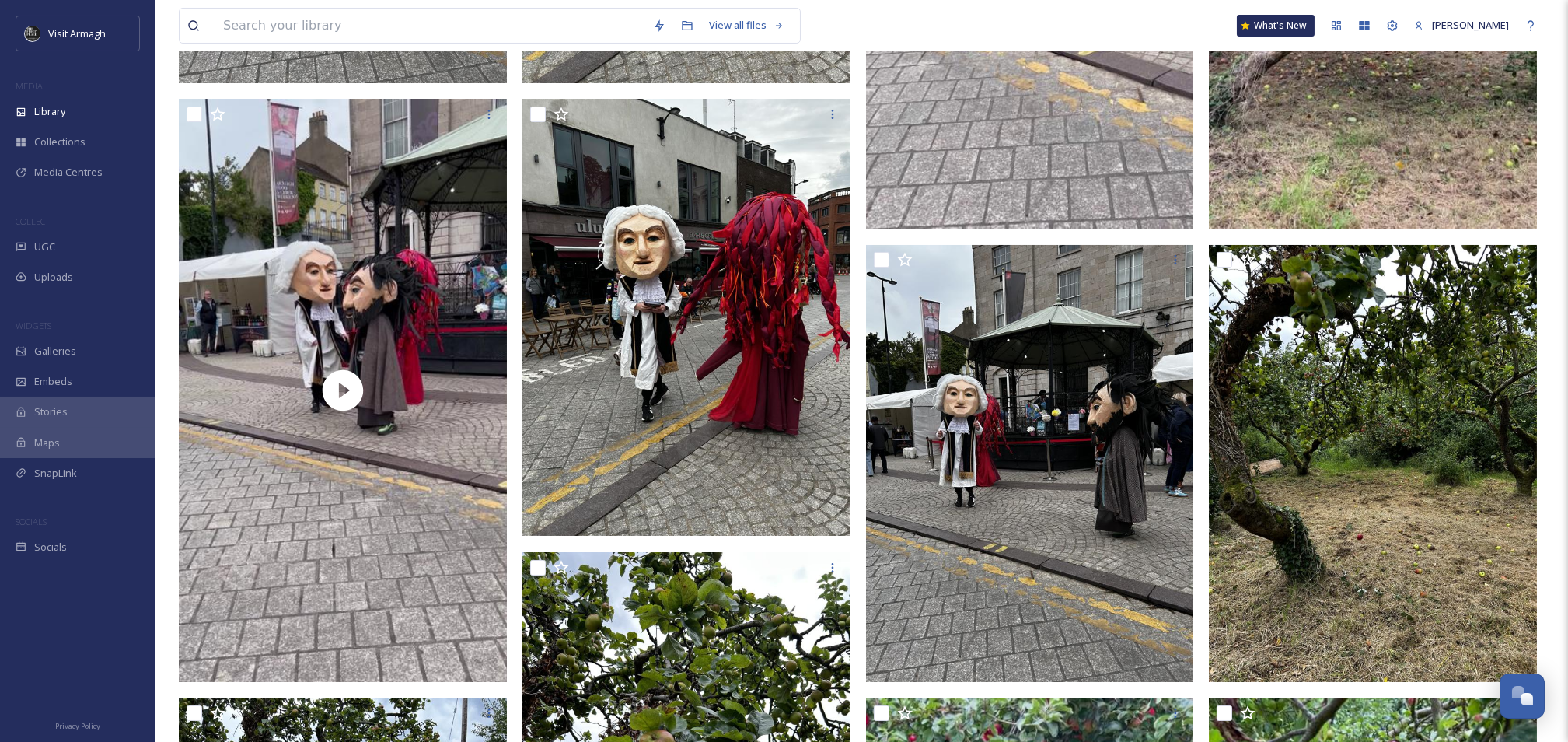
scroll to position [581, 0]
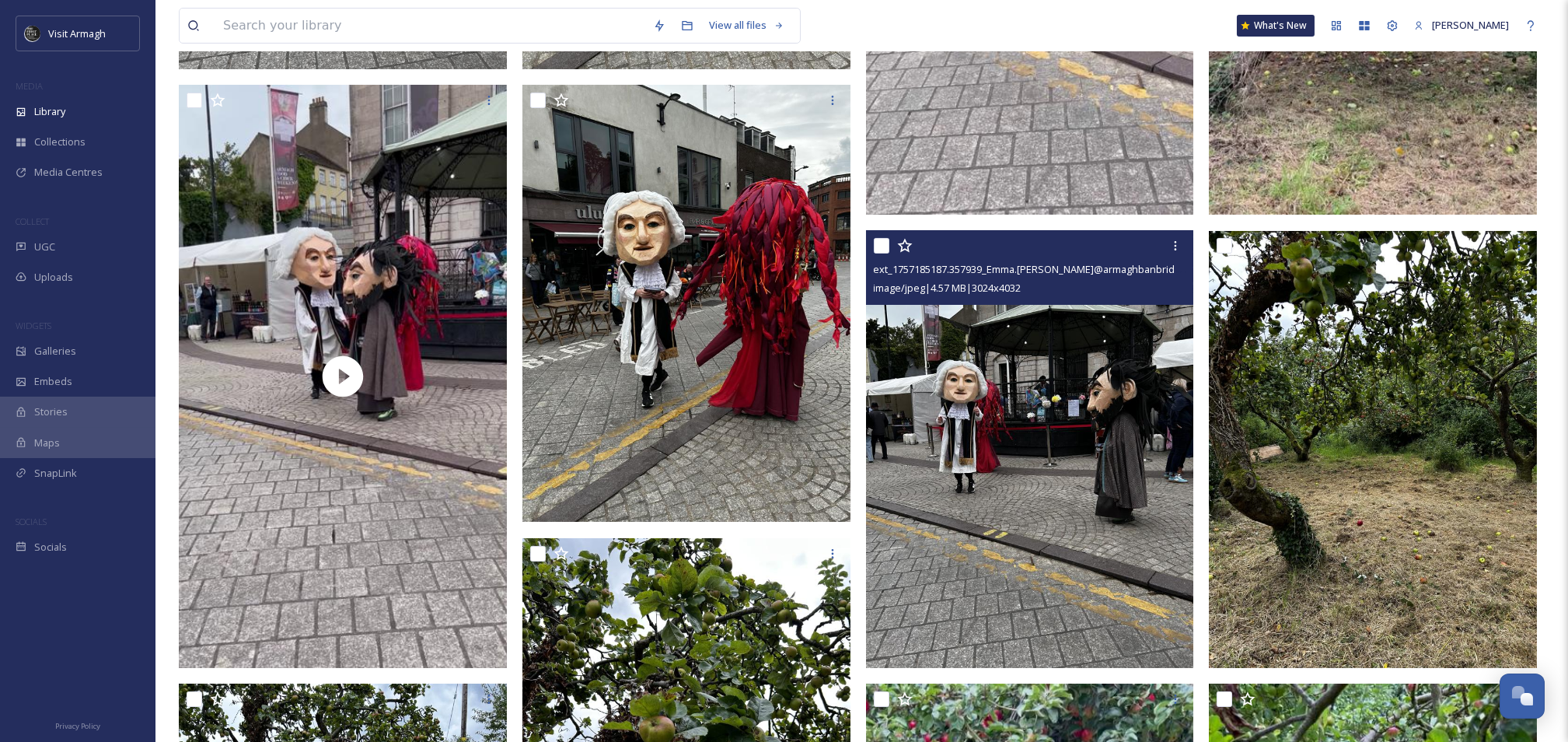
click at [1067, 434] on img at bounding box center [1029, 449] width 328 height 437
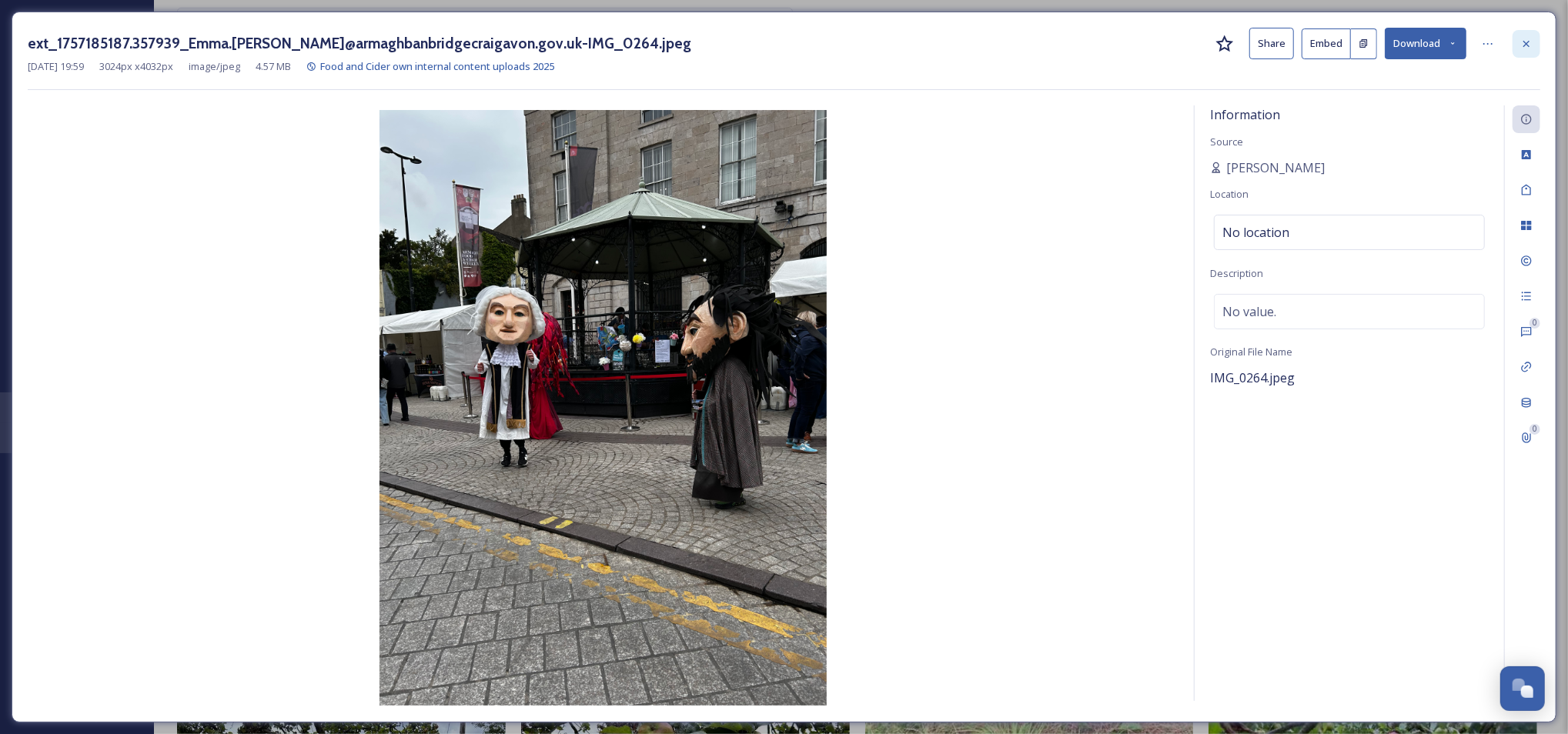
click at [1526, 39] on icon at bounding box center [1526, 43] width 12 height 12
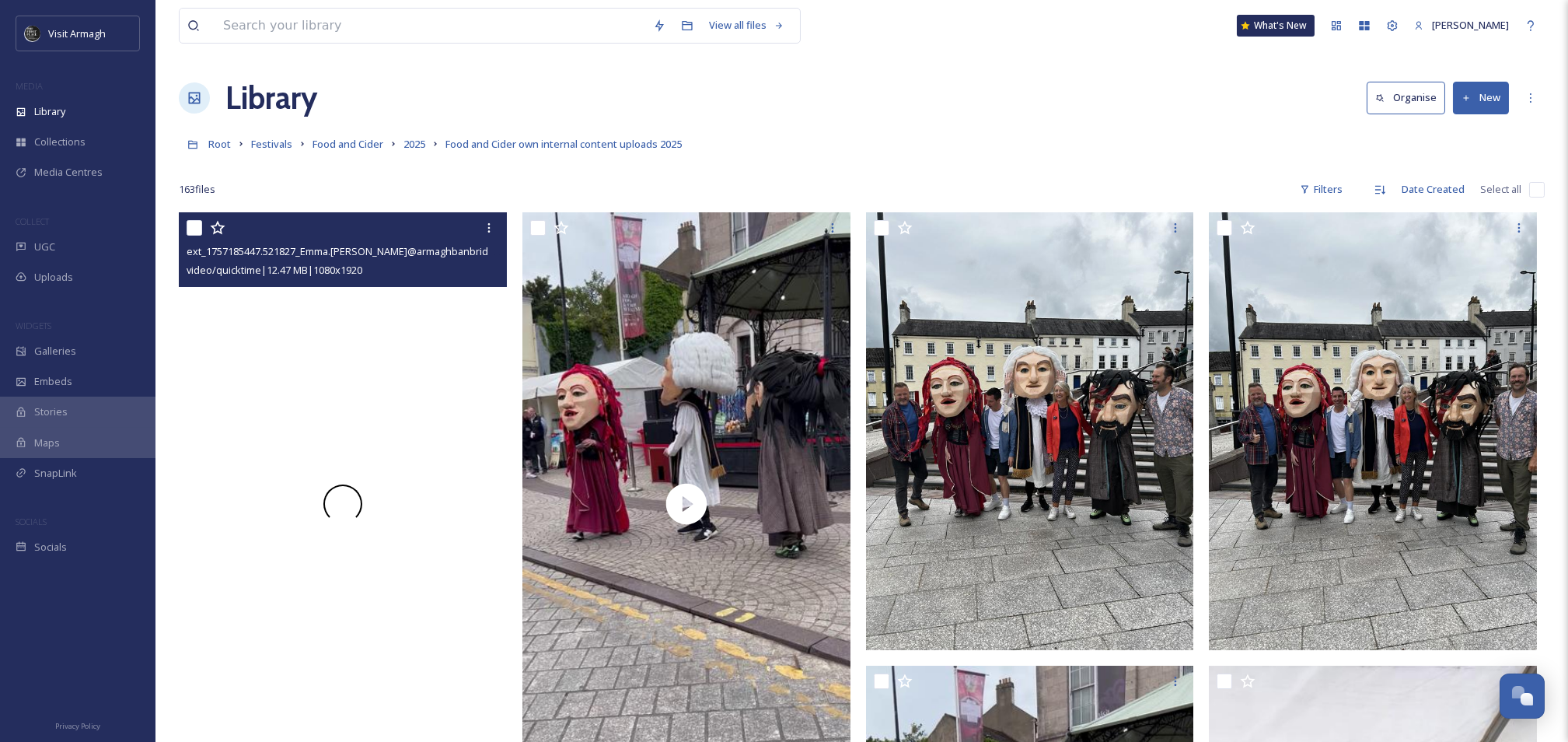
click at [341, 510] on span at bounding box center [343, 504] width 51 height 51
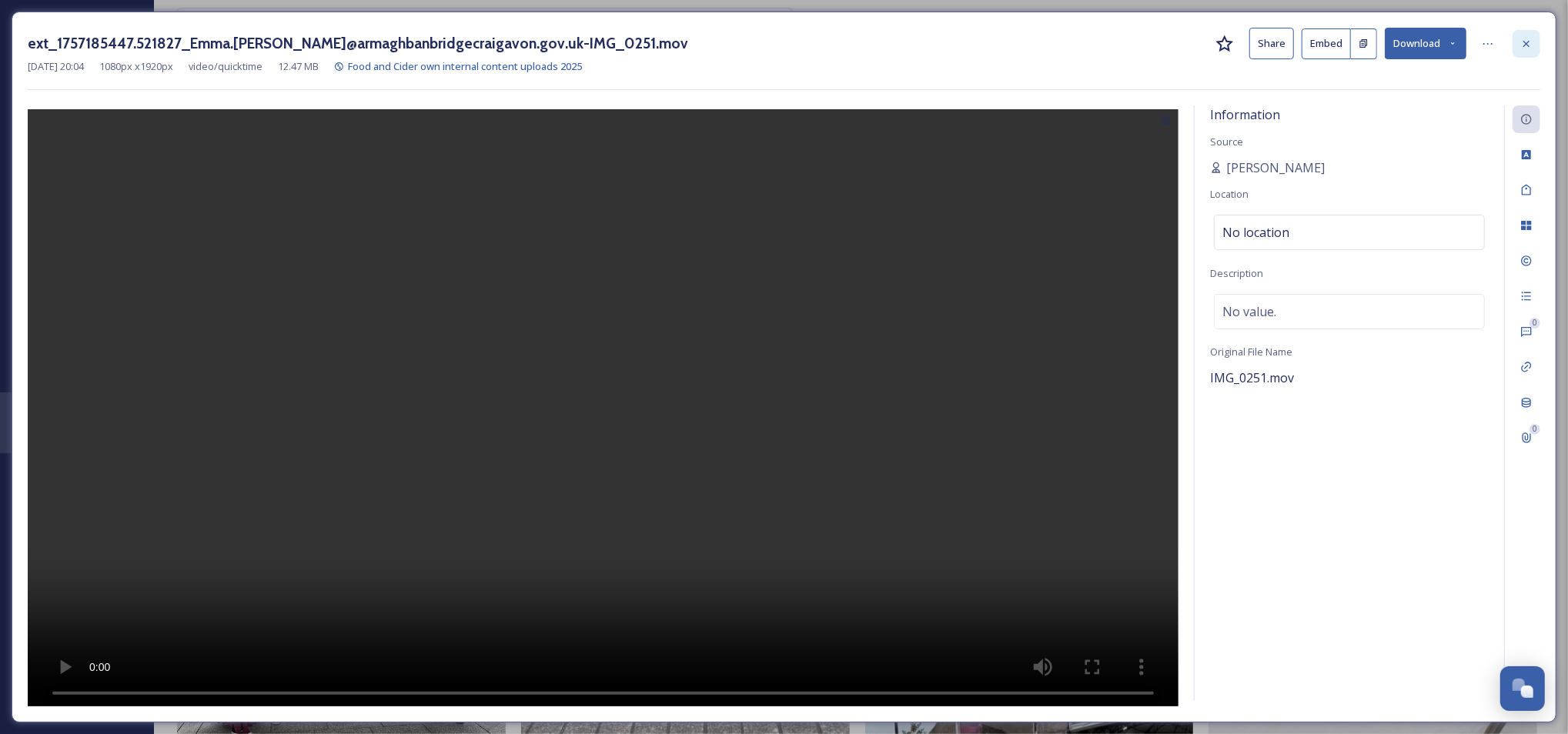
click at [1522, 33] on div at bounding box center [1527, 44] width 28 height 28
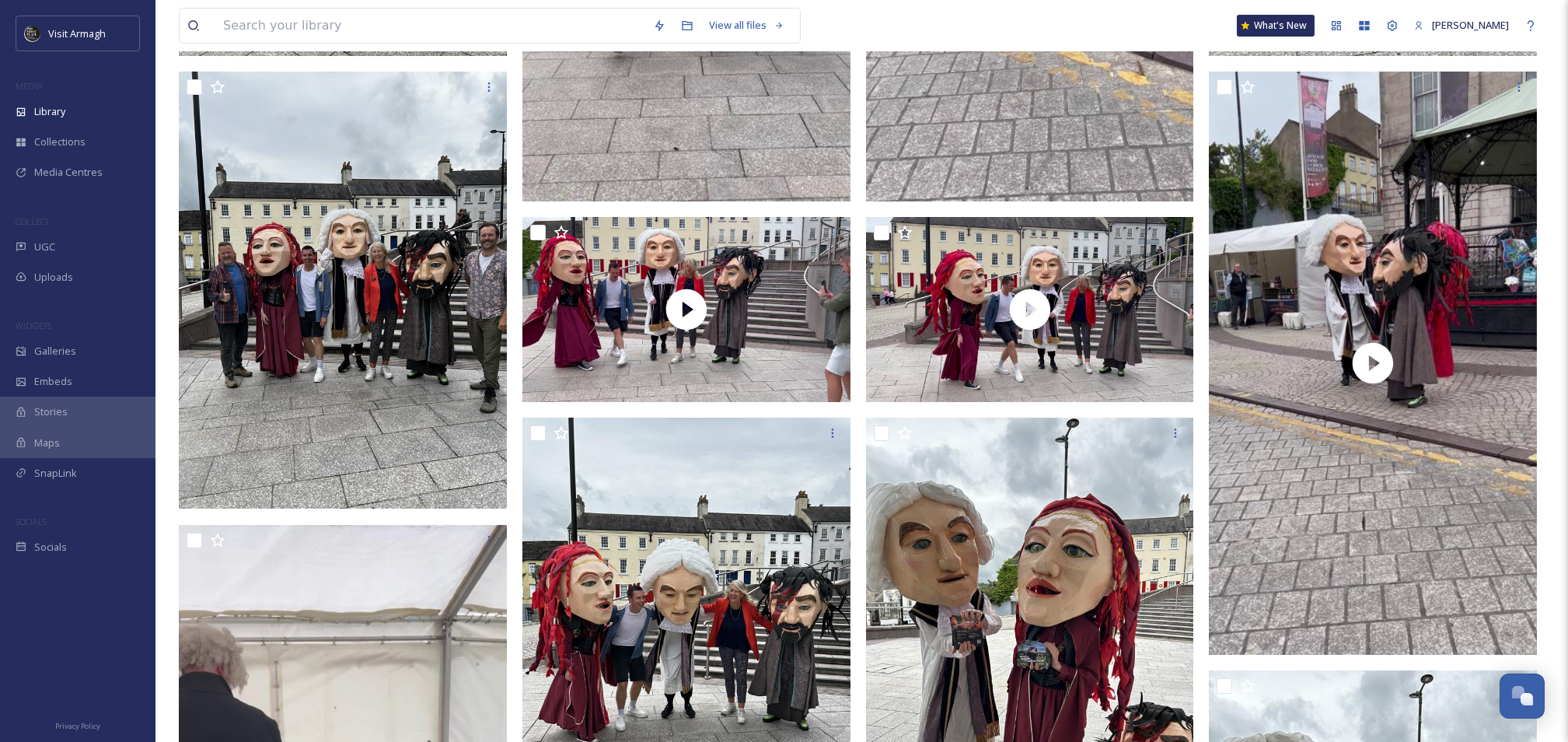
scroll to position [636, 0]
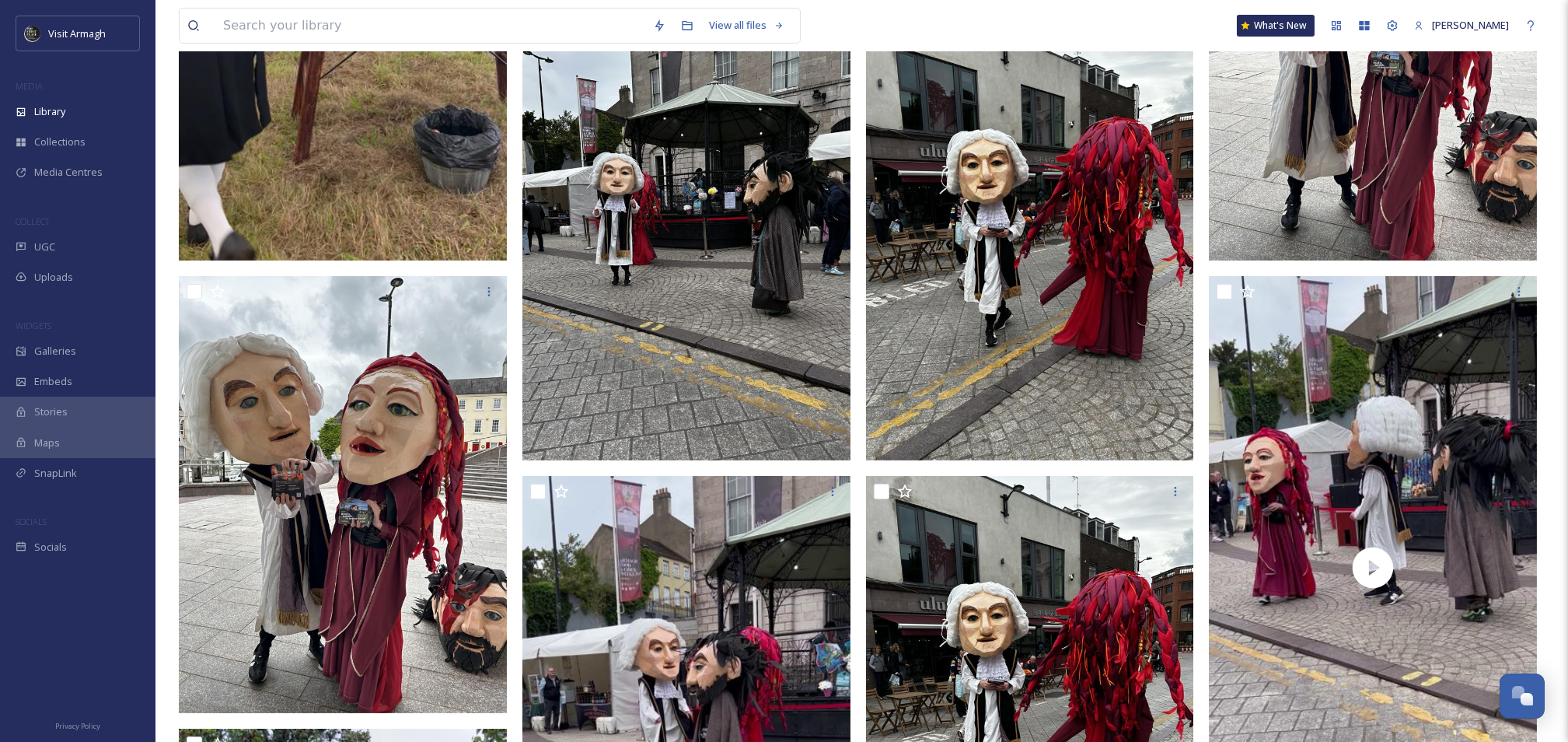
scroll to position [1465, 0]
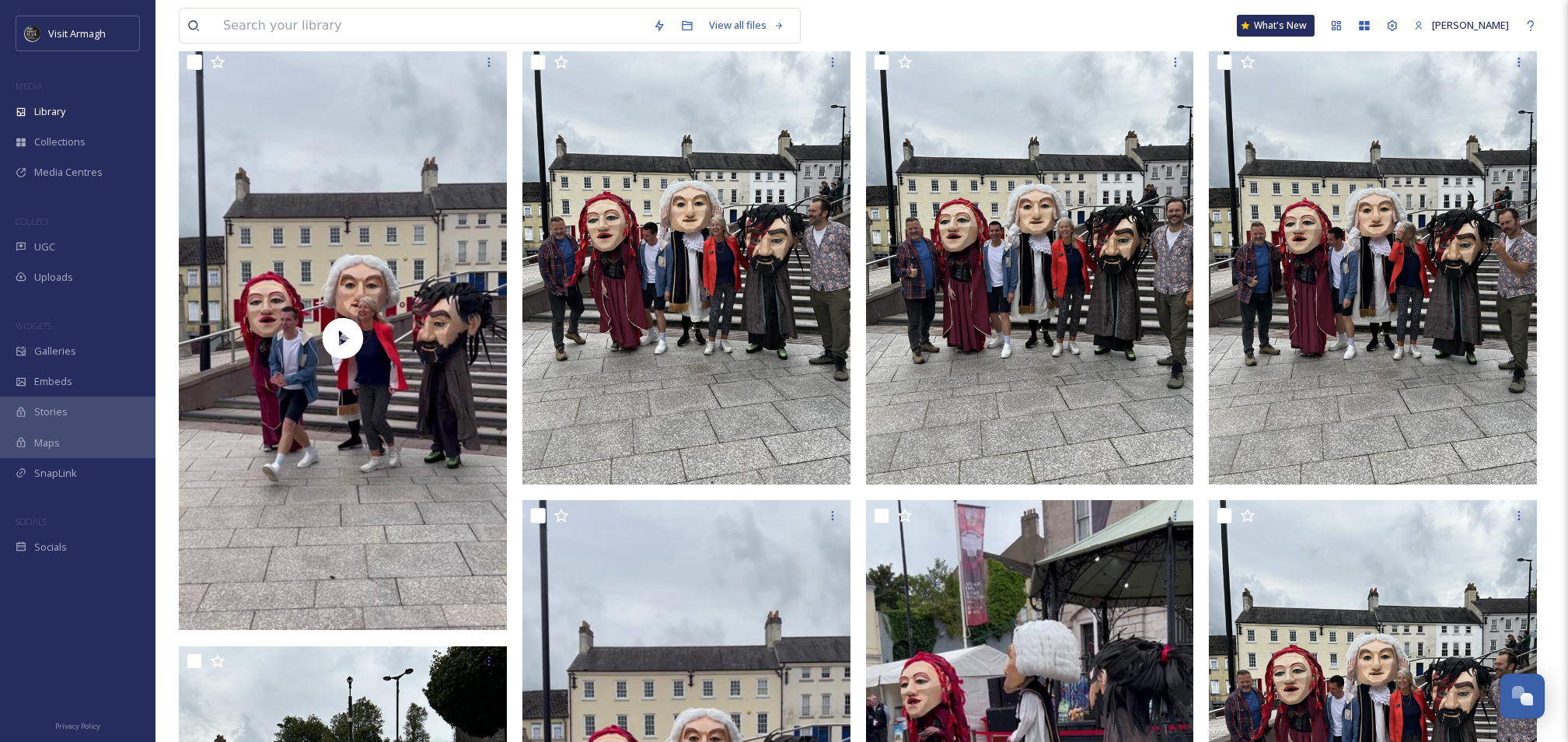
scroll to position [207, 0]
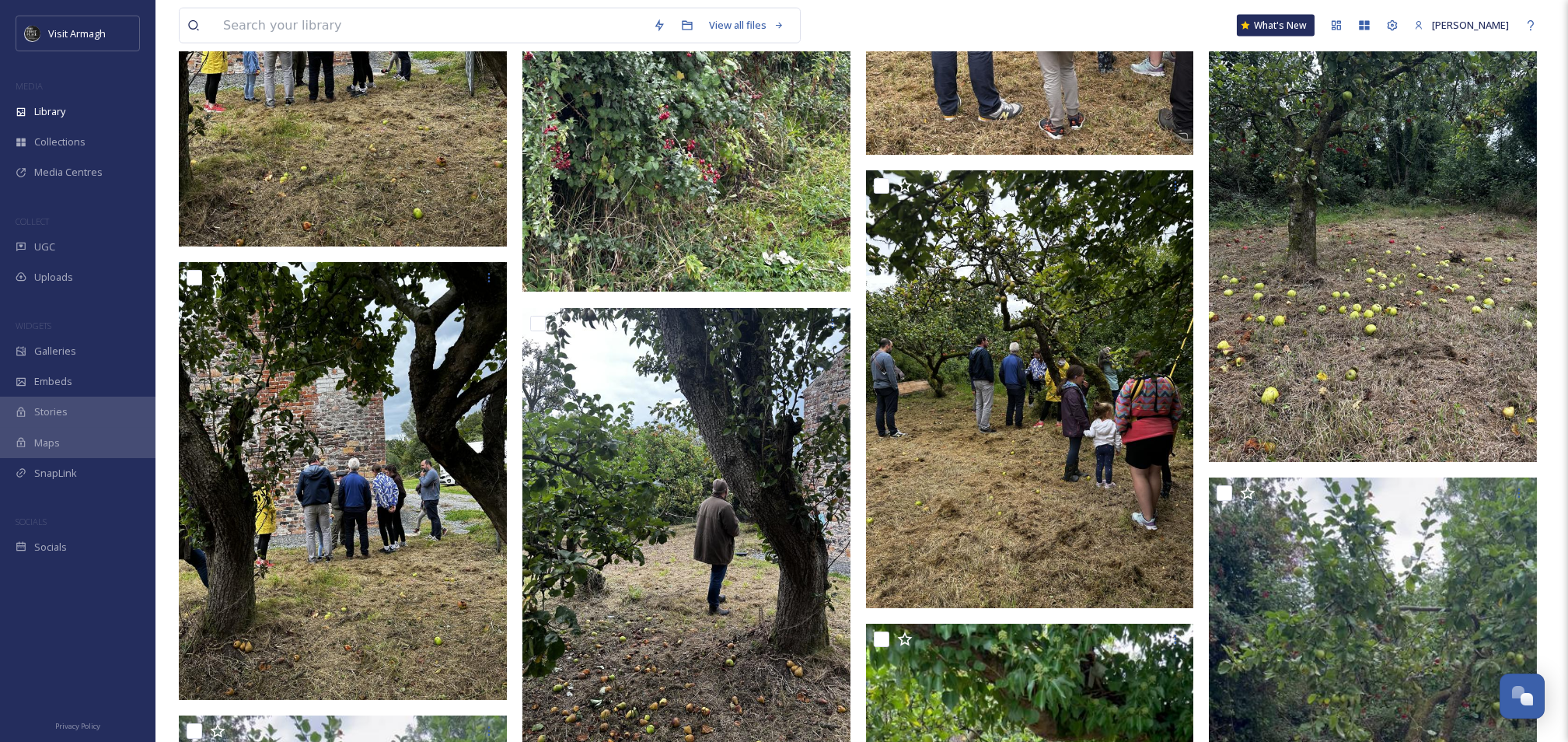
scroll to position [9714, 0]
